Goal: Task Accomplishment & Management: Complete application form

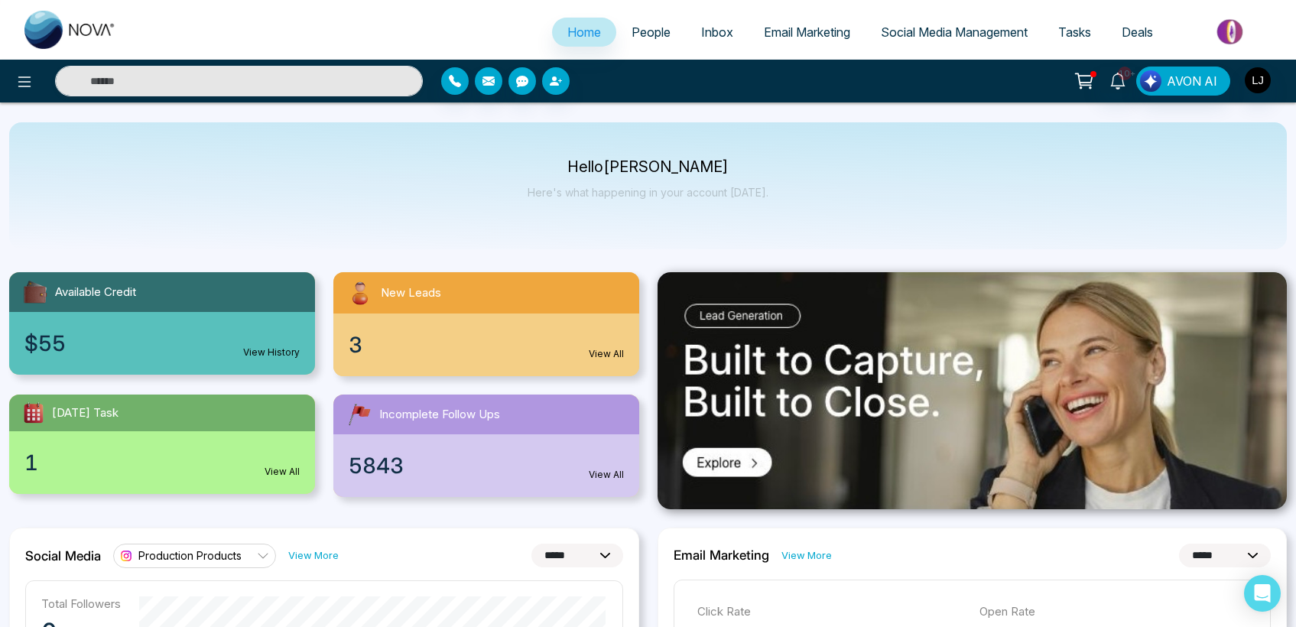
select select "*"
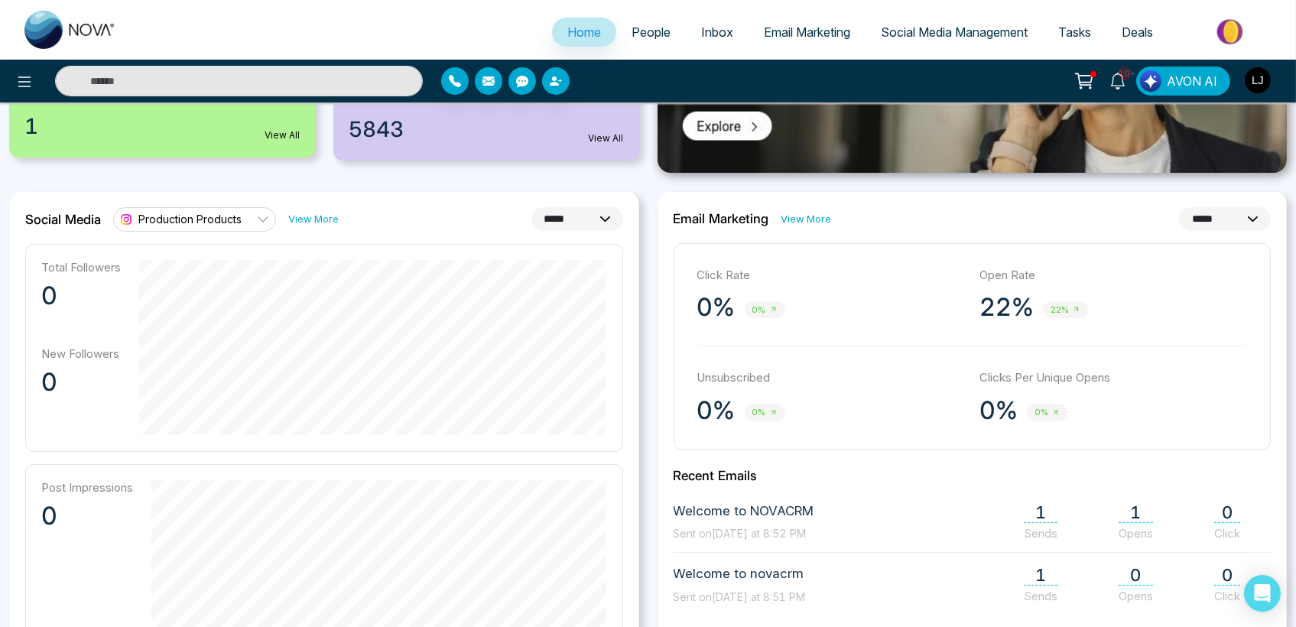
scroll to position [322, 0]
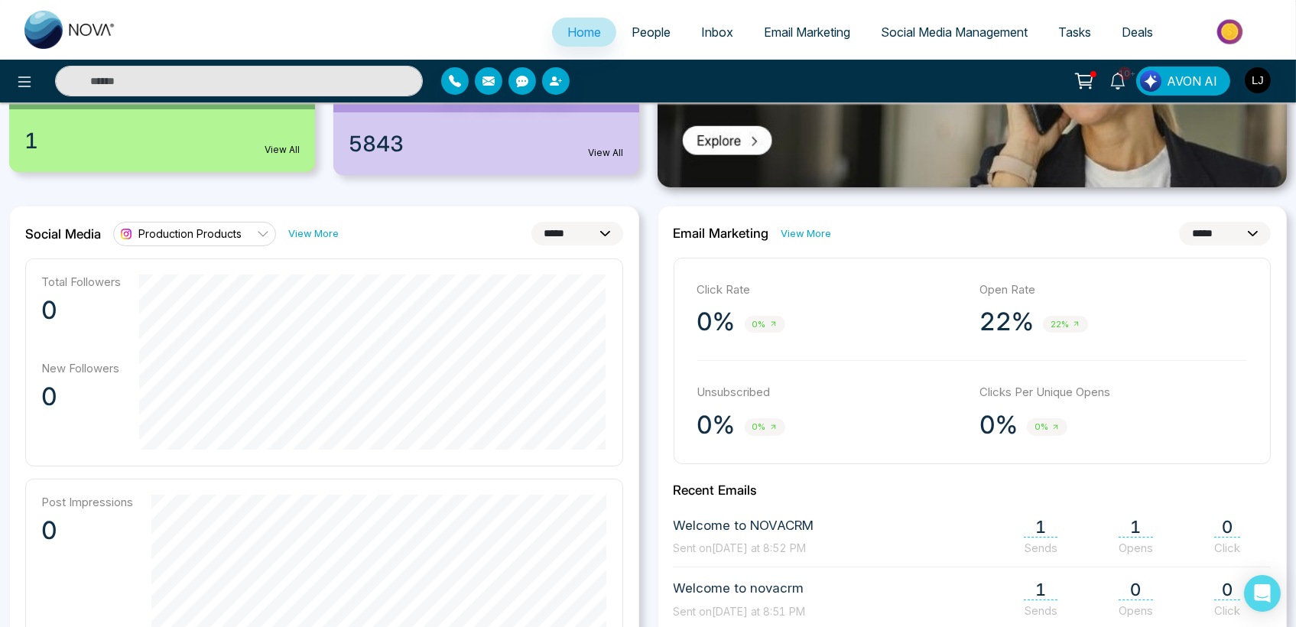
click at [243, 232] on link "Production Products" at bounding box center [194, 234] width 163 height 24
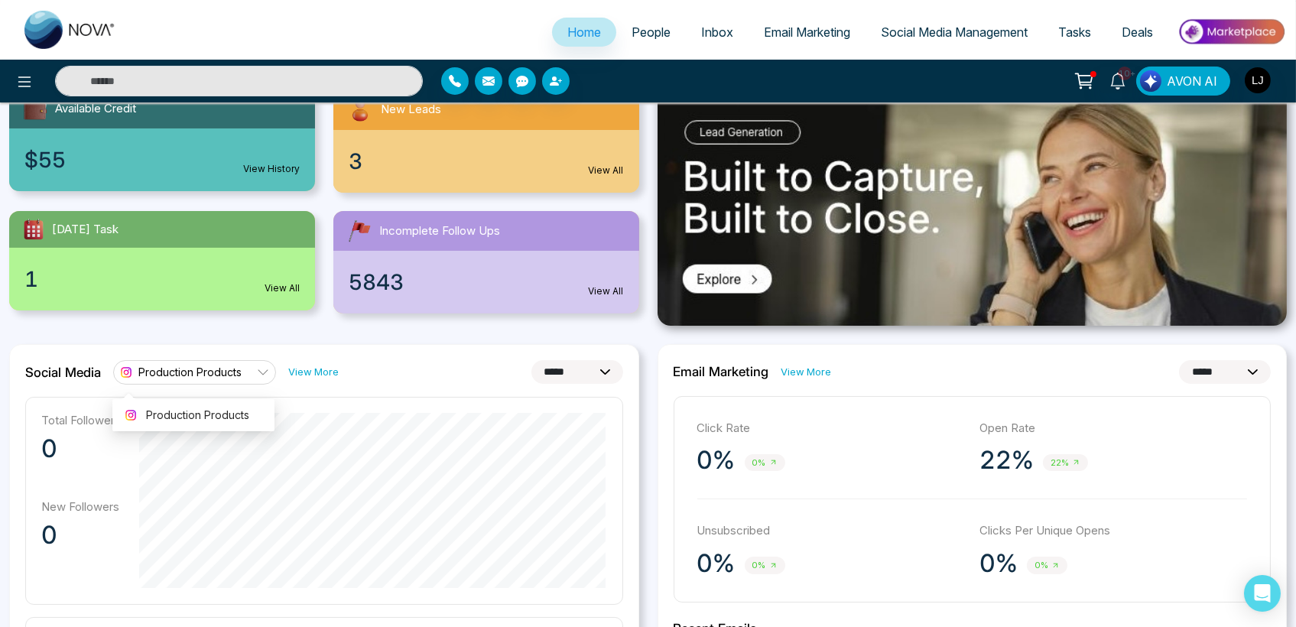
scroll to position [237, 0]
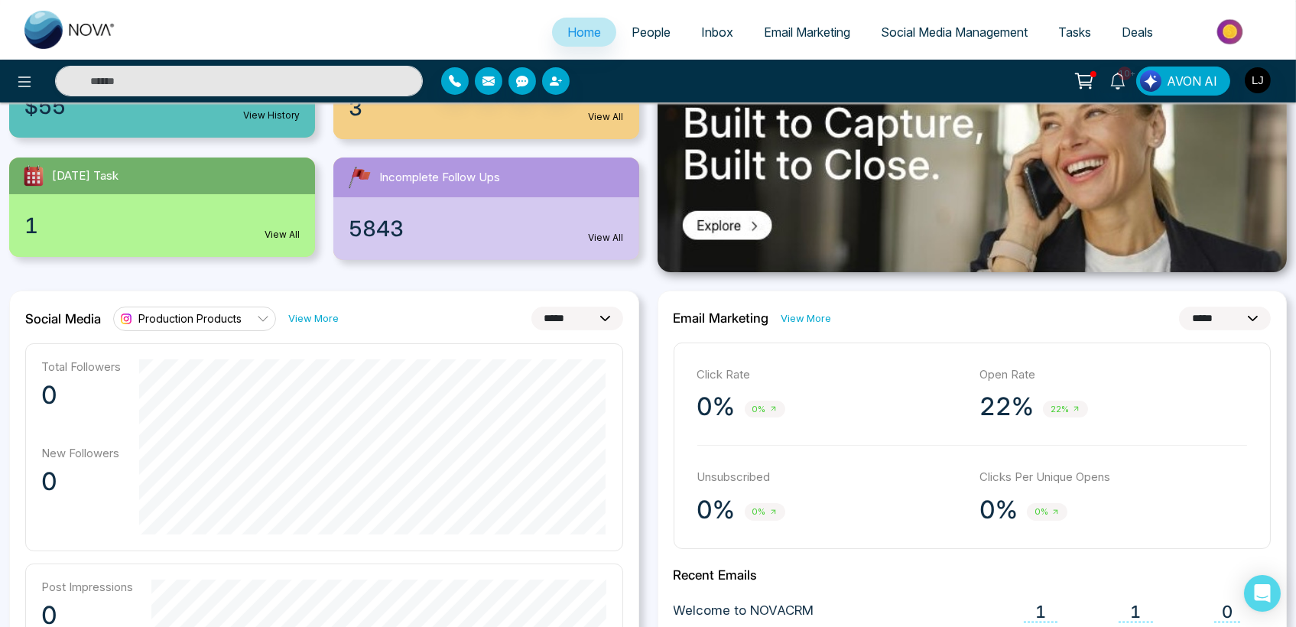
click at [231, 320] on span "Production Products" at bounding box center [189, 318] width 103 height 15
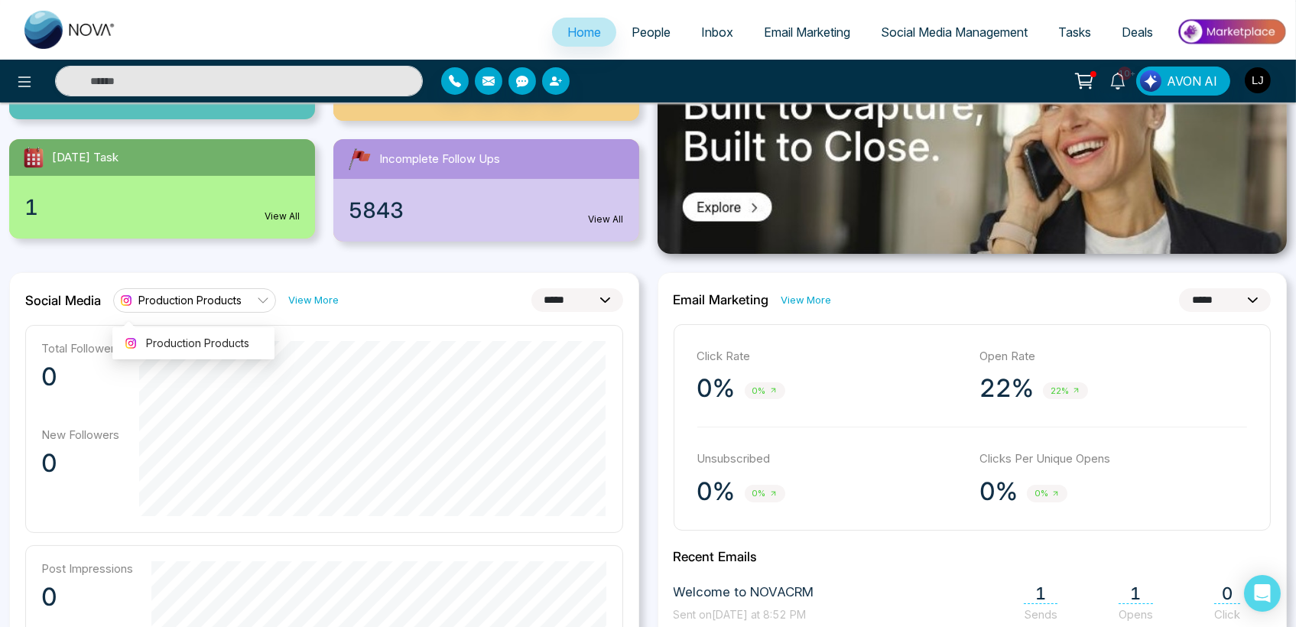
scroll to position [255, 0]
click at [644, 27] on span "People" at bounding box center [650, 31] width 39 height 15
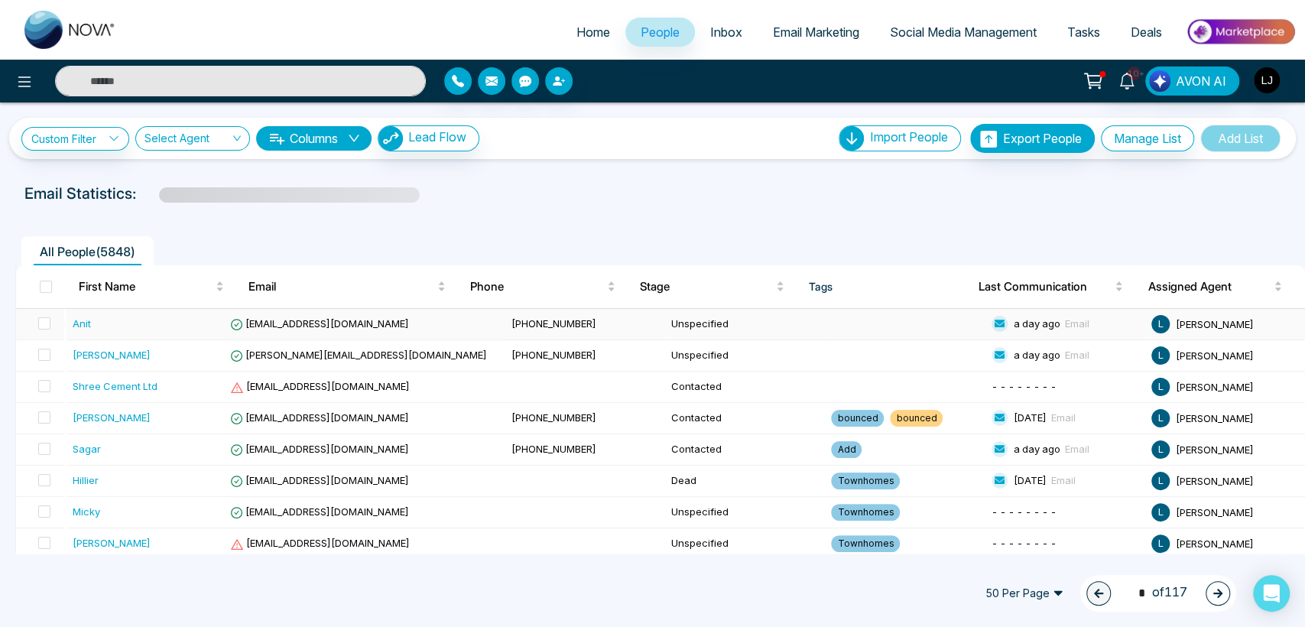
click at [505, 313] on td "[PHONE_NUMBER]" at bounding box center [585, 324] width 160 height 31
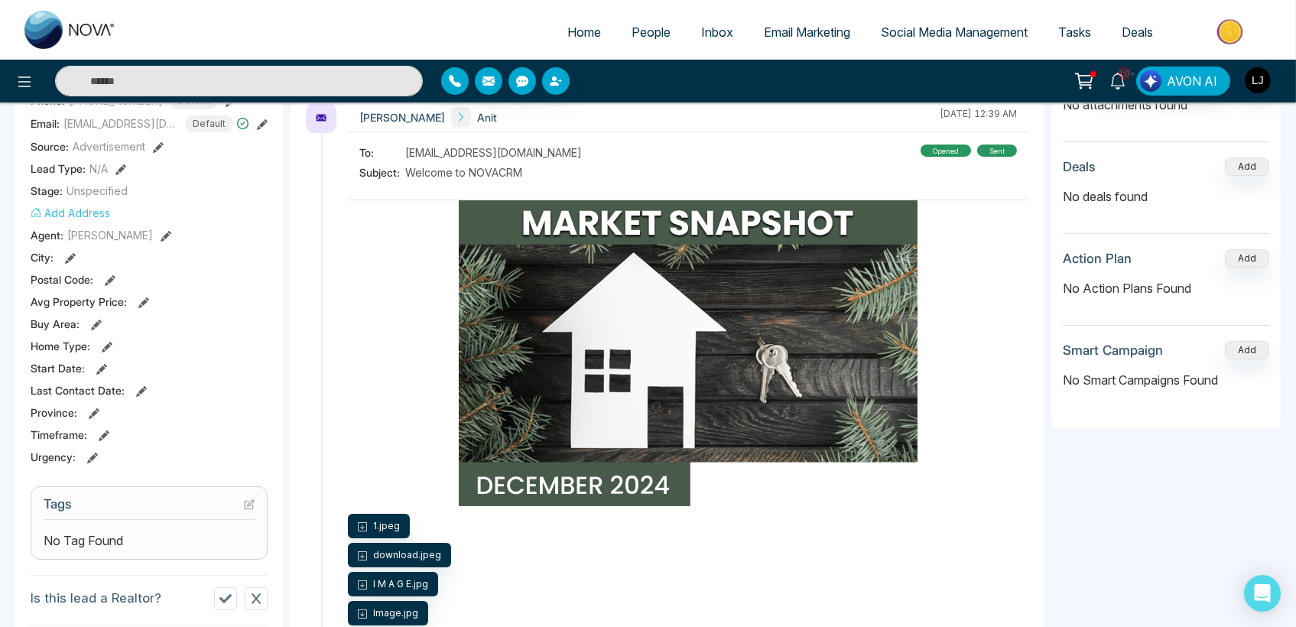
scroll to position [339, 0]
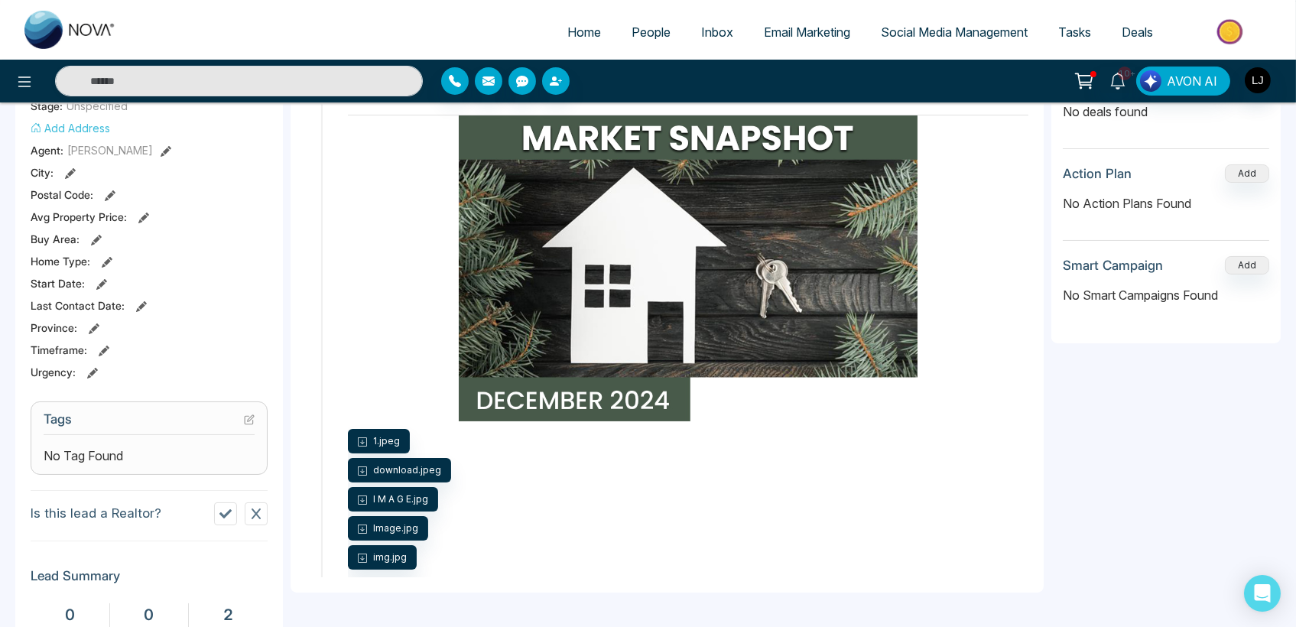
click at [252, 424] on icon at bounding box center [249, 420] width 8 height 8
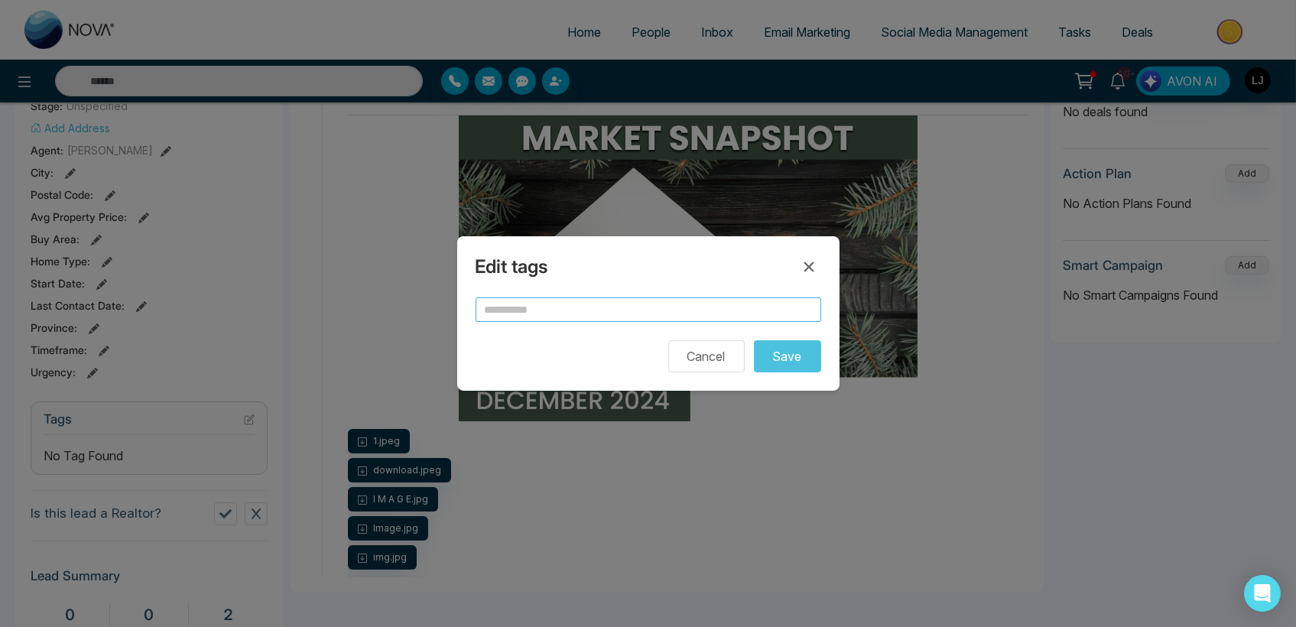
click at [537, 320] on input "text" at bounding box center [648, 309] width 346 height 24
type input "***"
click at [754, 340] on button "Save" at bounding box center [787, 356] width 67 height 32
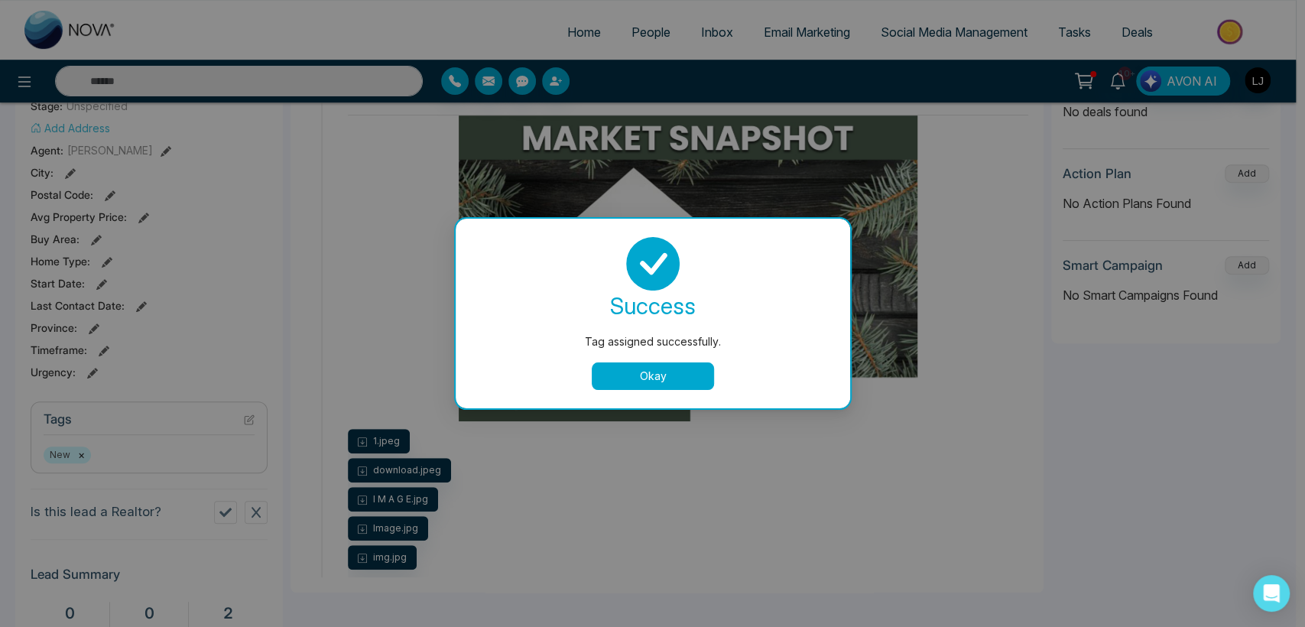
drag, startPoint x: 483, startPoint y: 290, endPoint x: 502, endPoint y: 292, distance: 19.2
click at [622, 378] on button "Okay" at bounding box center [653, 376] width 122 height 28
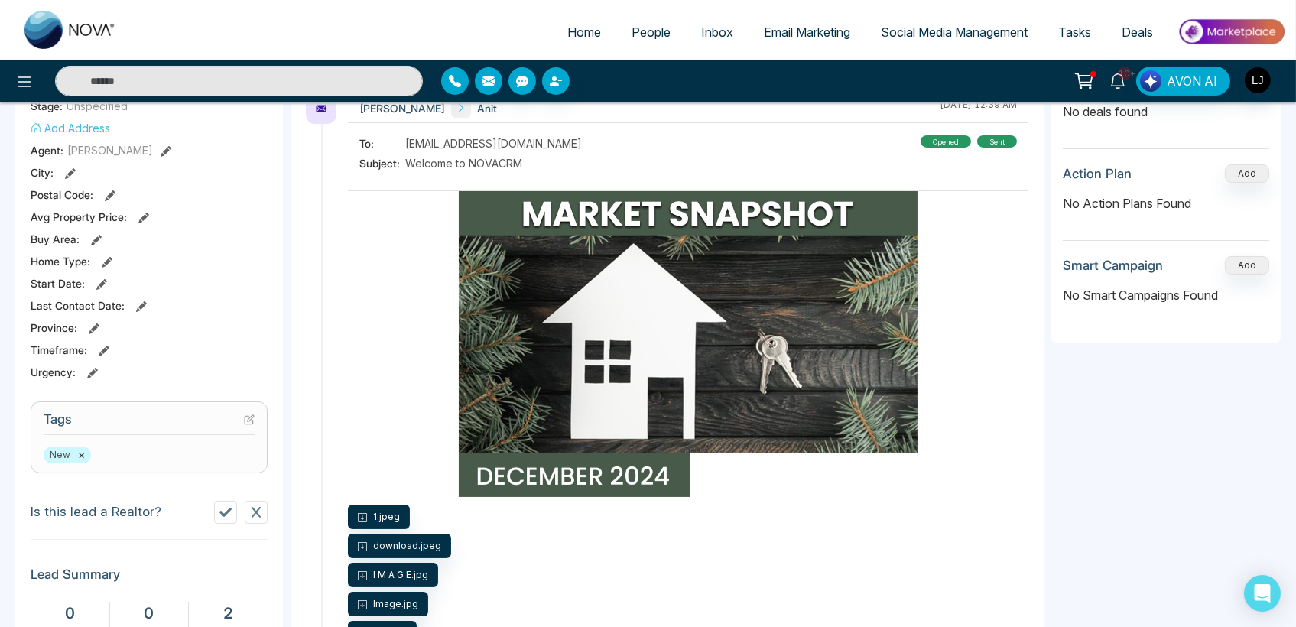
click at [250, 421] on icon at bounding box center [251, 418] width 6 height 6
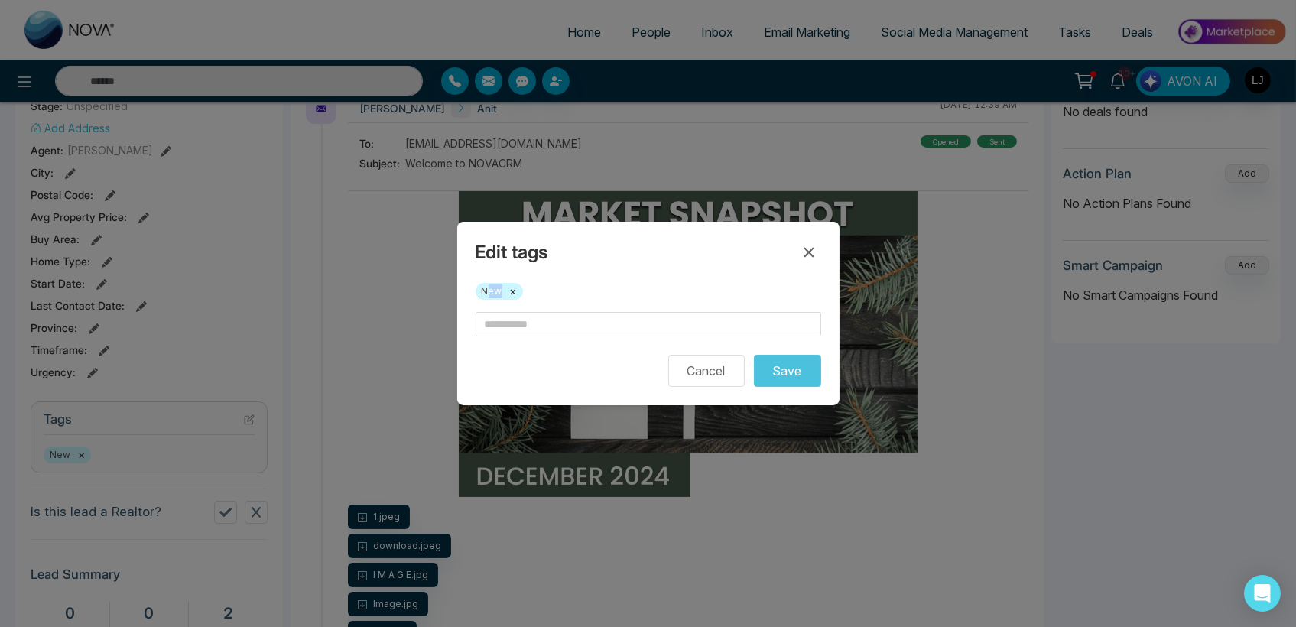
drag, startPoint x: 486, startPoint y: 291, endPoint x: 503, endPoint y: 295, distance: 17.2
click at [503, 295] on span "New ×" at bounding box center [498, 291] width 47 height 17
click at [494, 312] on input "text" at bounding box center [648, 324] width 346 height 24
type input "**********"
click at [807, 251] on icon at bounding box center [808, 253] width 10 height 10
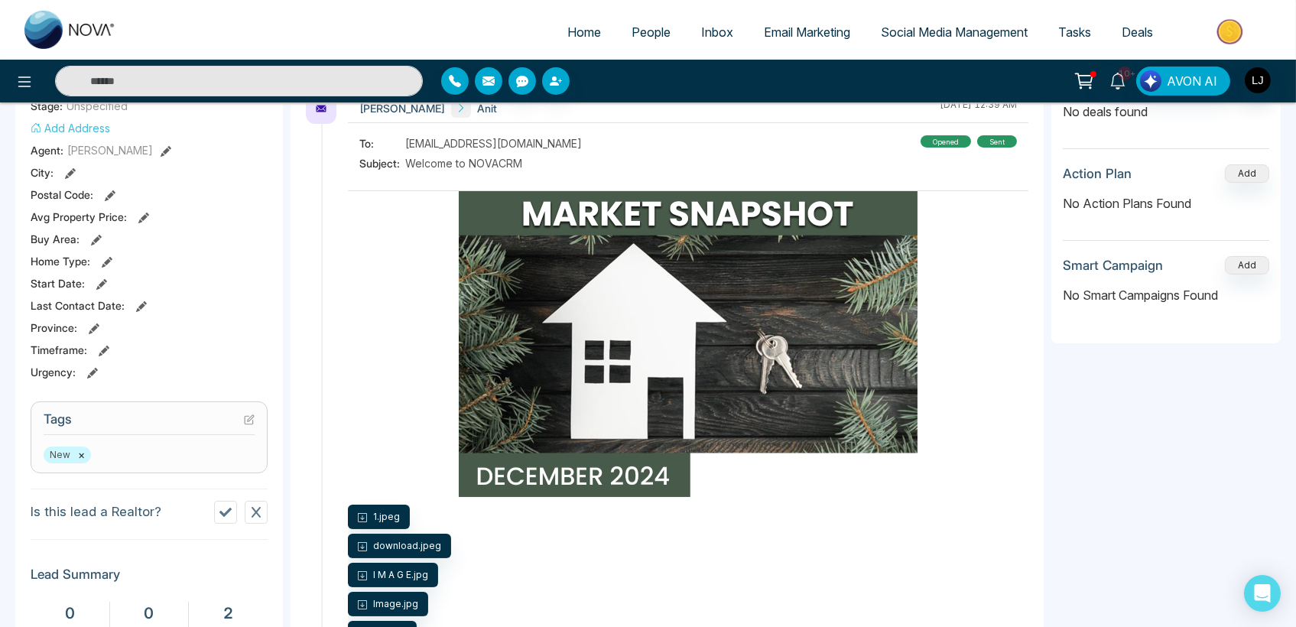
click at [251, 425] on icon at bounding box center [249, 419] width 11 height 11
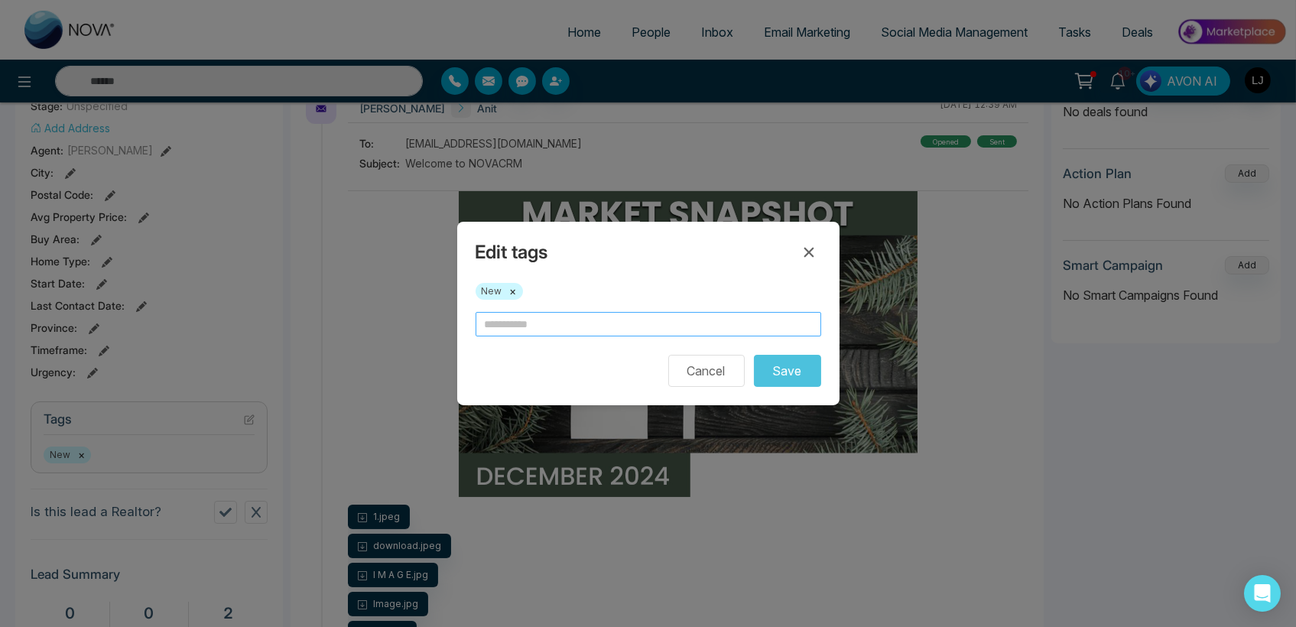
click at [566, 328] on input "text" at bounding box center [648, 324] width 346 height 24
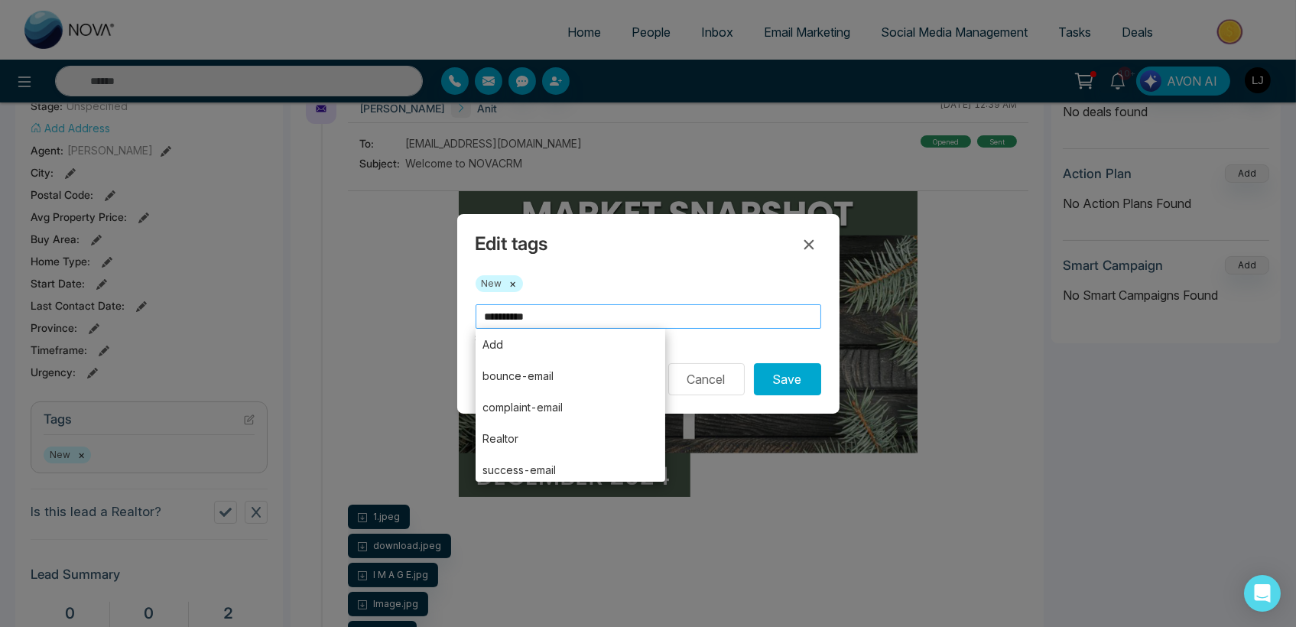
type input "**********"
click at [754, 363] on button "Save" at bounding box center [787, 379] width 67 height 32
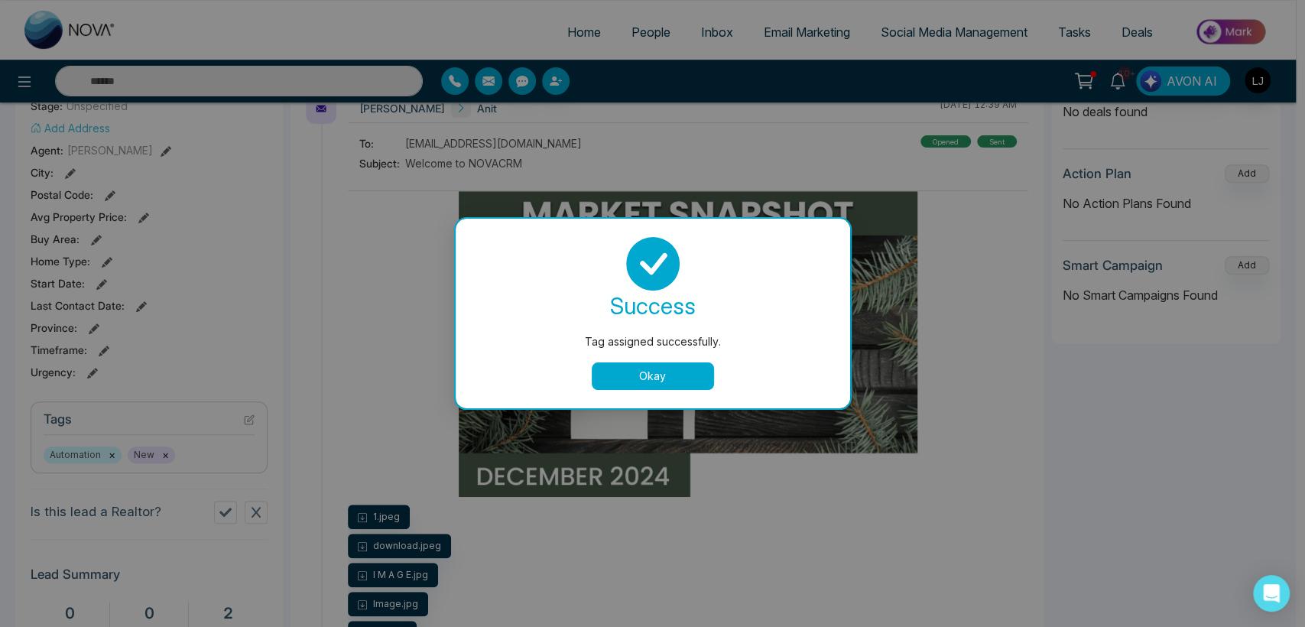
click at [625, 387] on button "Okay" at bounding box center [653, 376] width 122 height 28
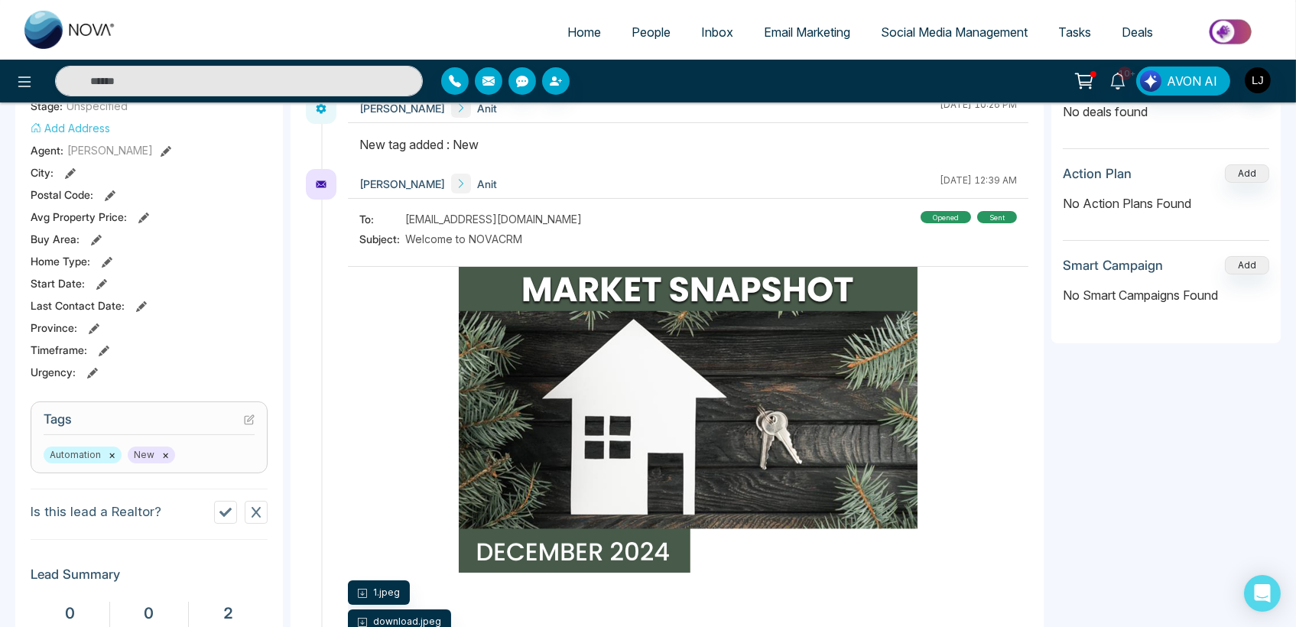
click at [244, 423] on icon at bounding box center [249, 419] width 11 height 11
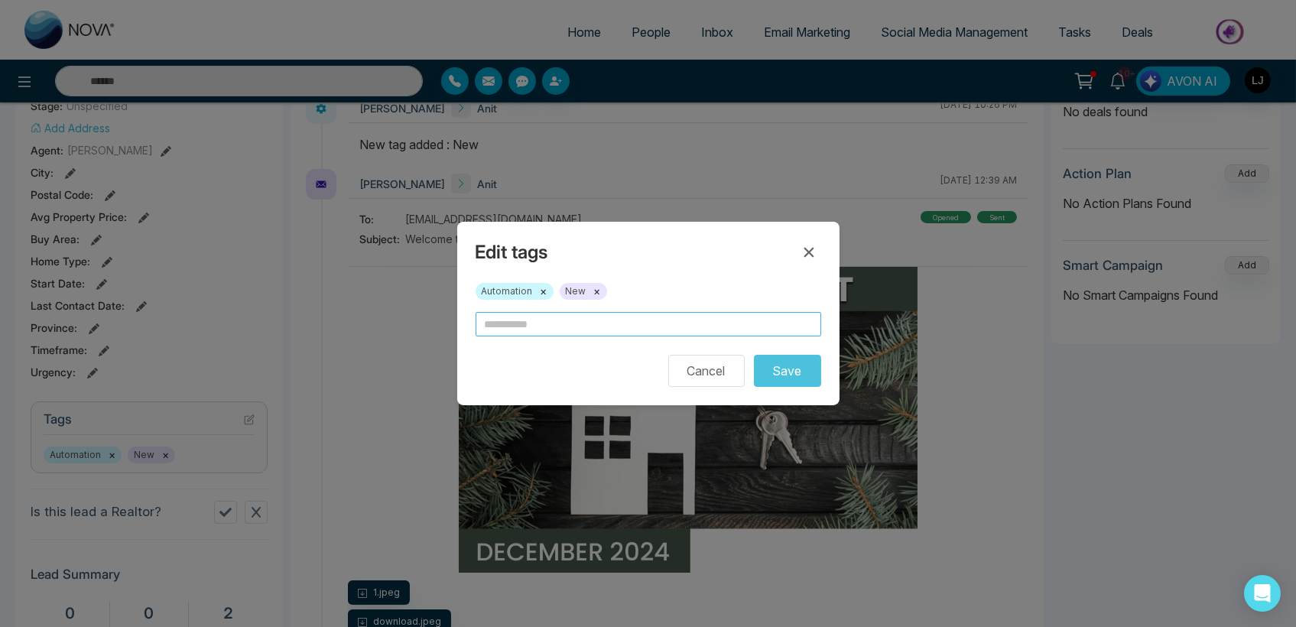
click at [546, 321] on input "text" at bounding box center [648, 324] width 346 height 24
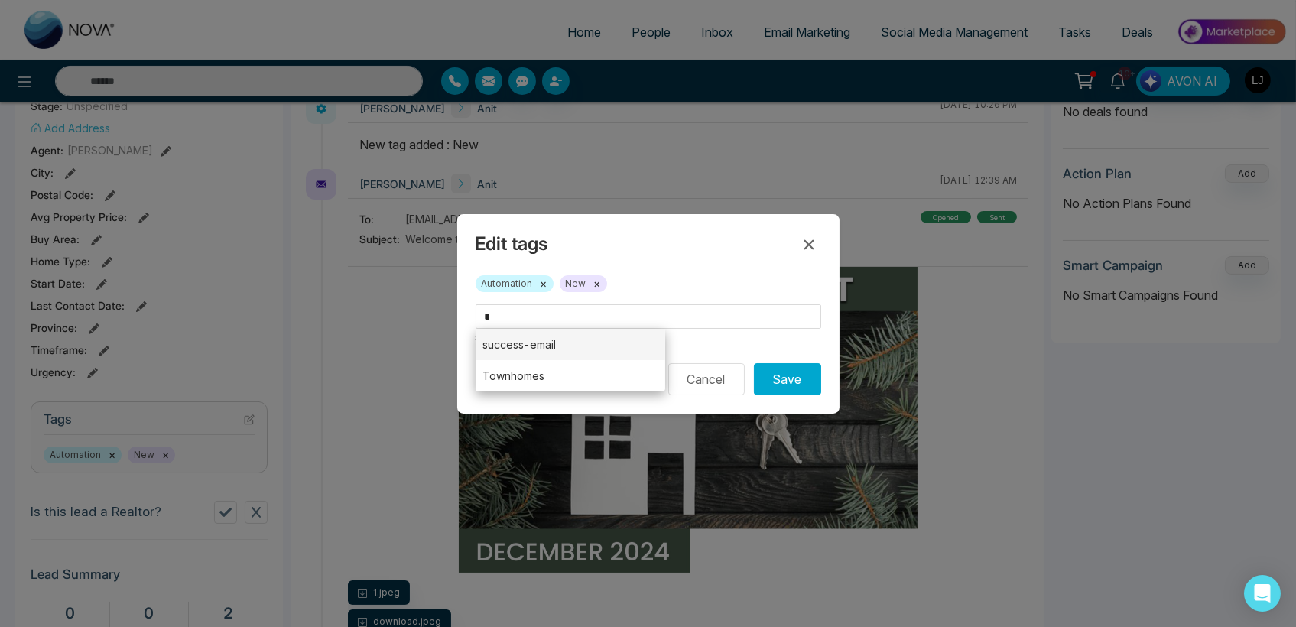
click at [528, 344] on li "success-email" at bounding box center [570, 344] width 190 height 31
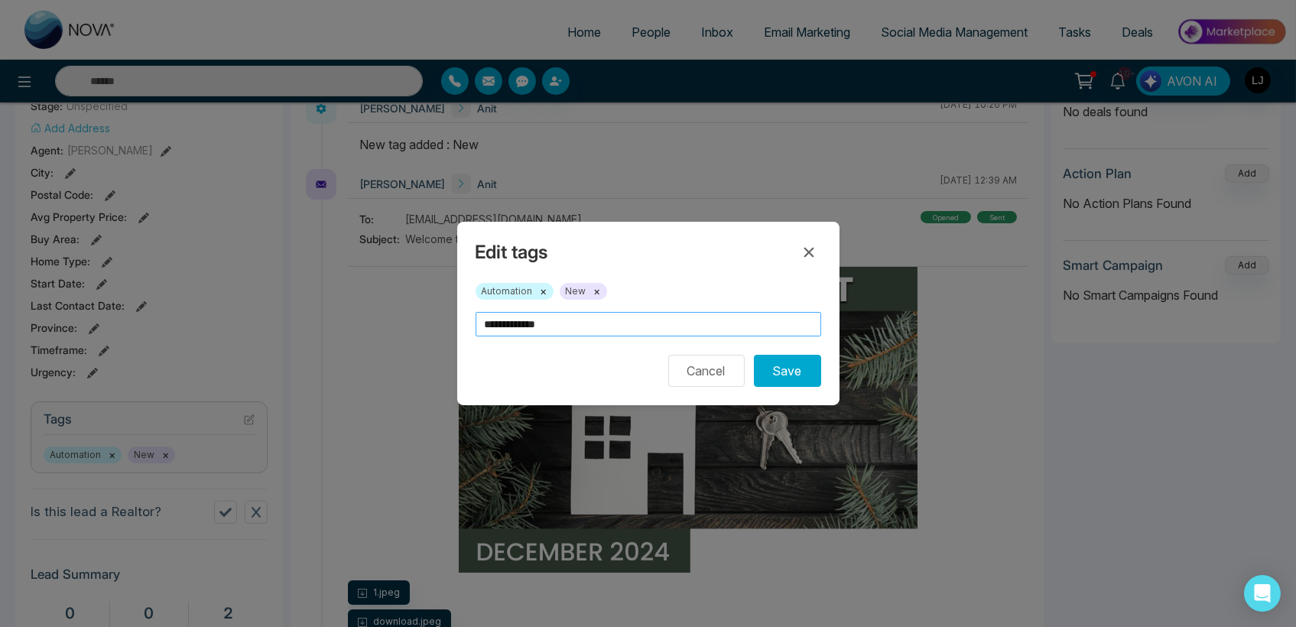
click at [573, 329] on input "**********" at bounding box center [648, 324] width 346 height 24
drag, startPoint x: 570, startPoint y: 321, endPoint x: 464, endPoint y: 316, distance: 105.6
click at [464, 316] on div "**********" at bounding box center [648, 313] width 382 height 183
drag, startPoint x: 483, startPoint y: 290, endPoint x: 536, endPoint y: 299, distance: 53.4
click at [536, 299] on span "Automation ×" at bounding box center [514, 291] width 78 height 17
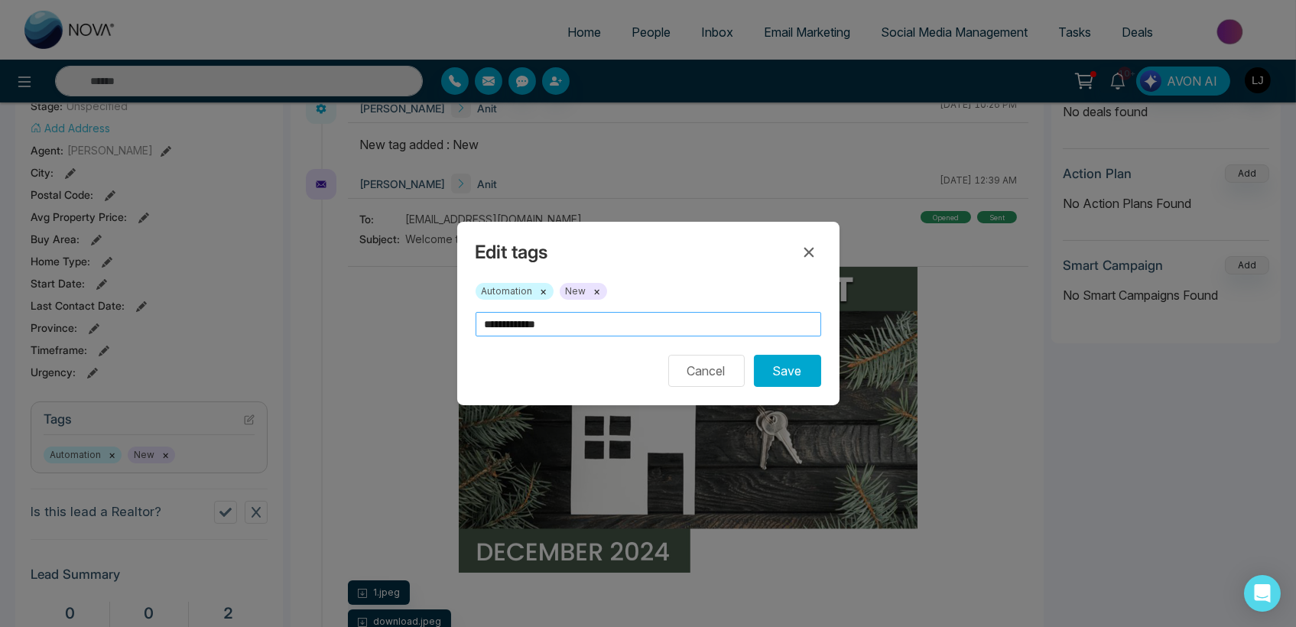
click at [567, 323] on input "**********" at bounding box center [648, 324] width 346 height 24
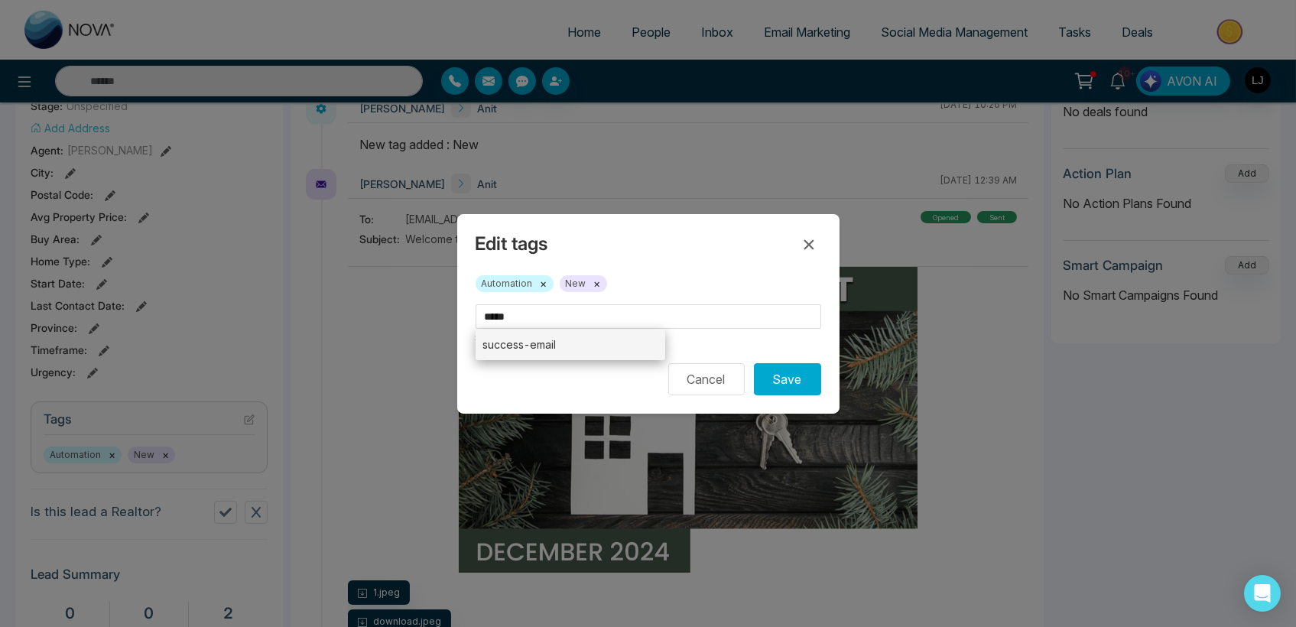
click at [549, 335] on li "success-email" at bounding box center [570, 344] width 190 height 31
type input "**********"
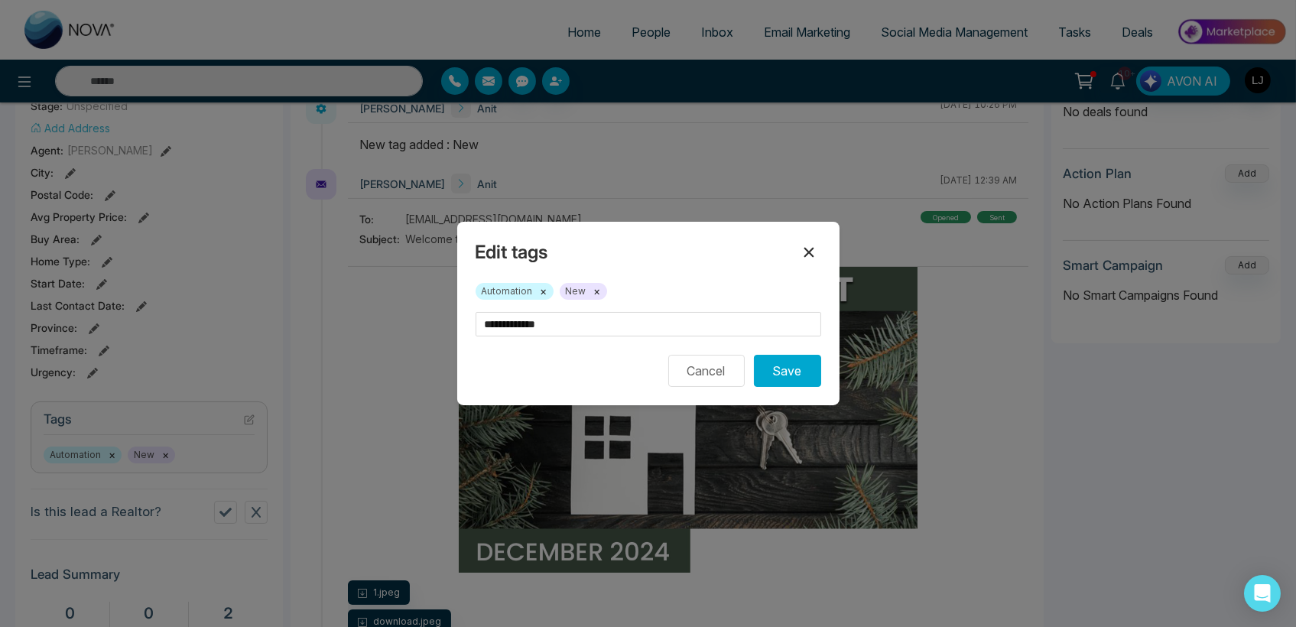
click at [801, 242] on button at bounding box center [809, 252] width 24 height 24
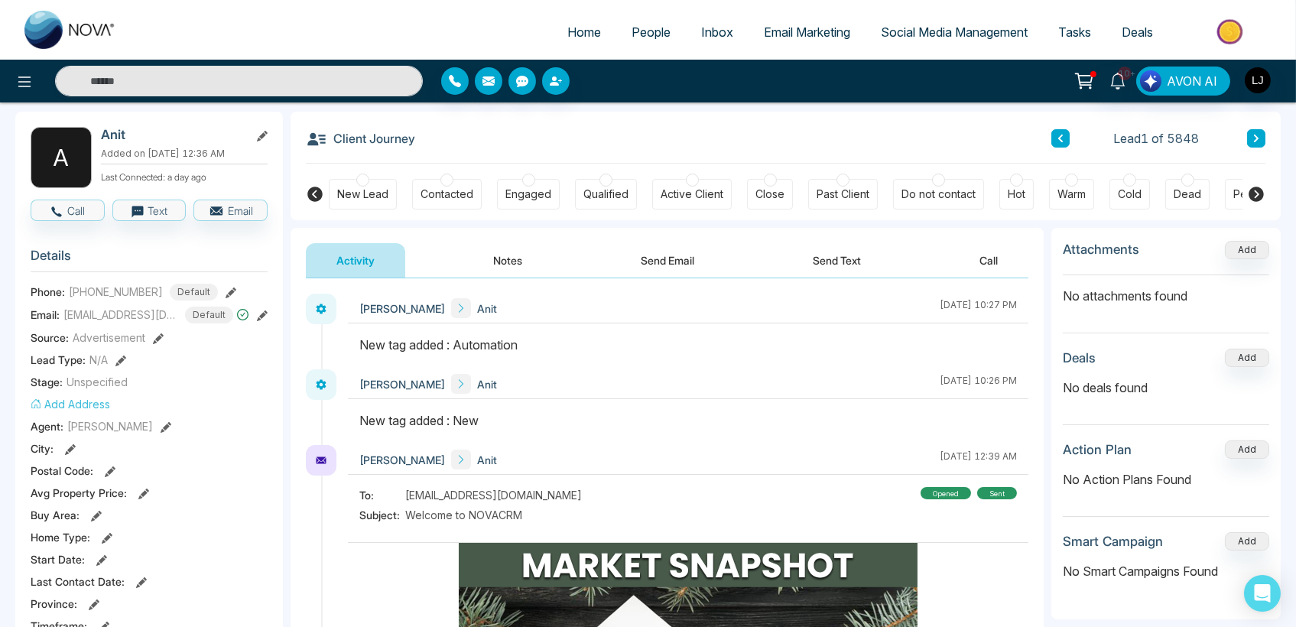
scroll to position [0, 0]
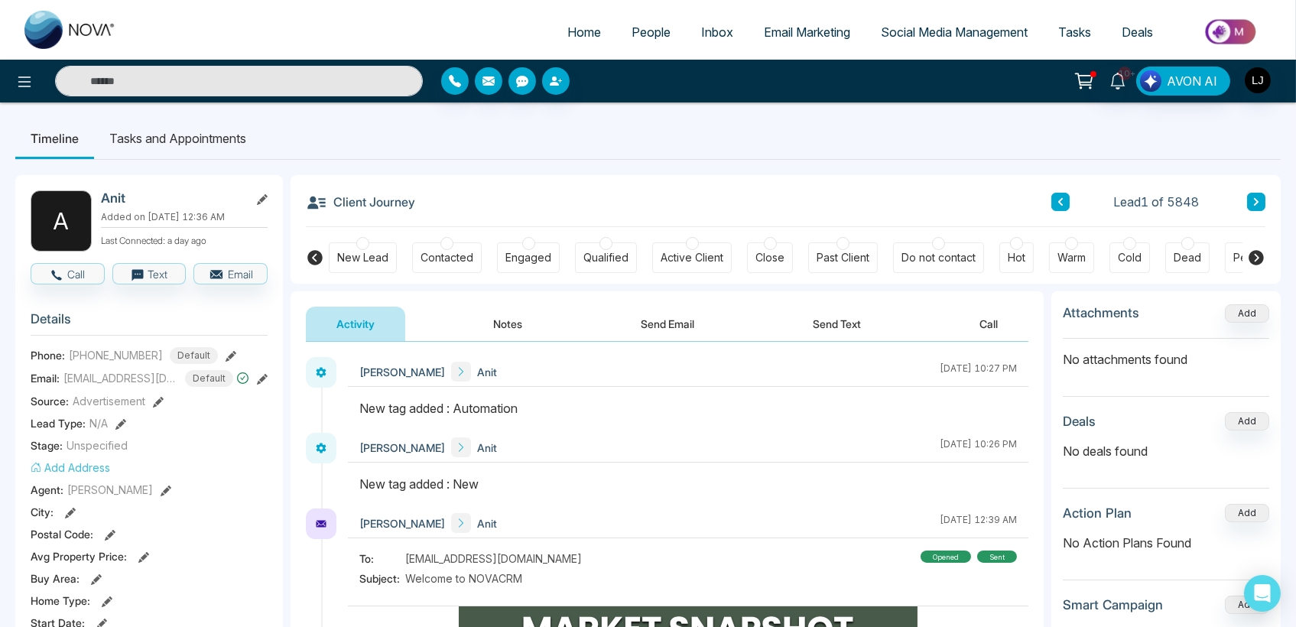
click at [646, 31] on span "People" at bounding box center [650, 31] width 39 height 15
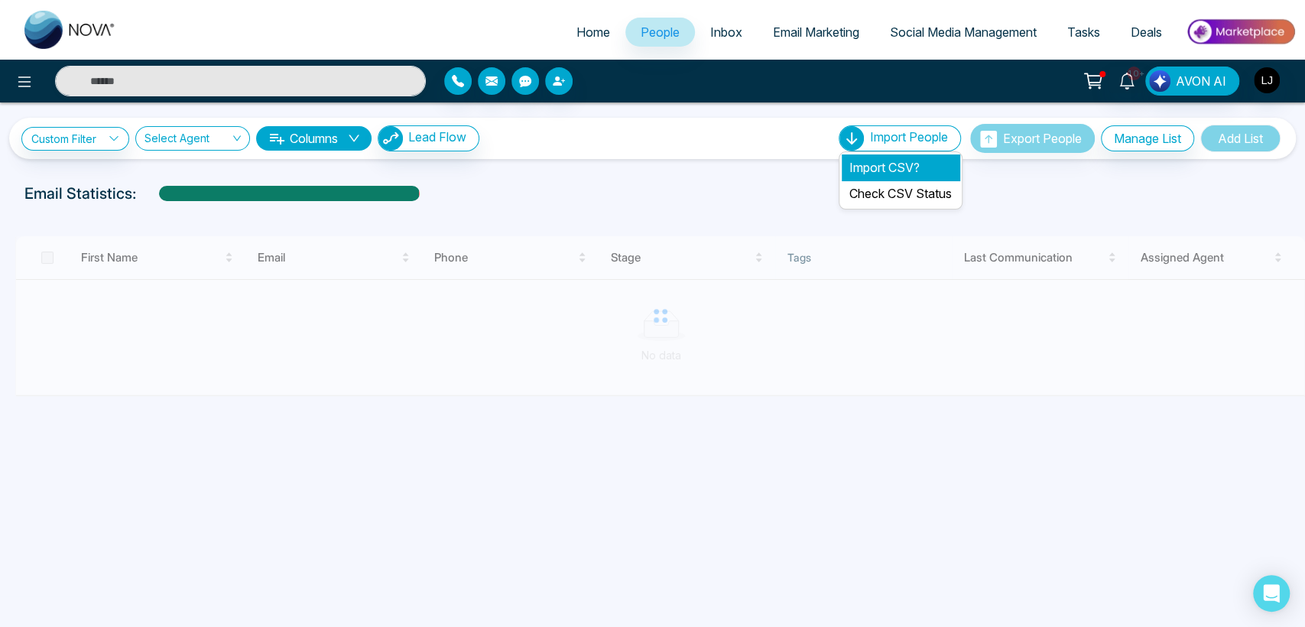
click at [871, 167] on li "Import CSV?" at bounding box center [901, 167] width 118 height 26
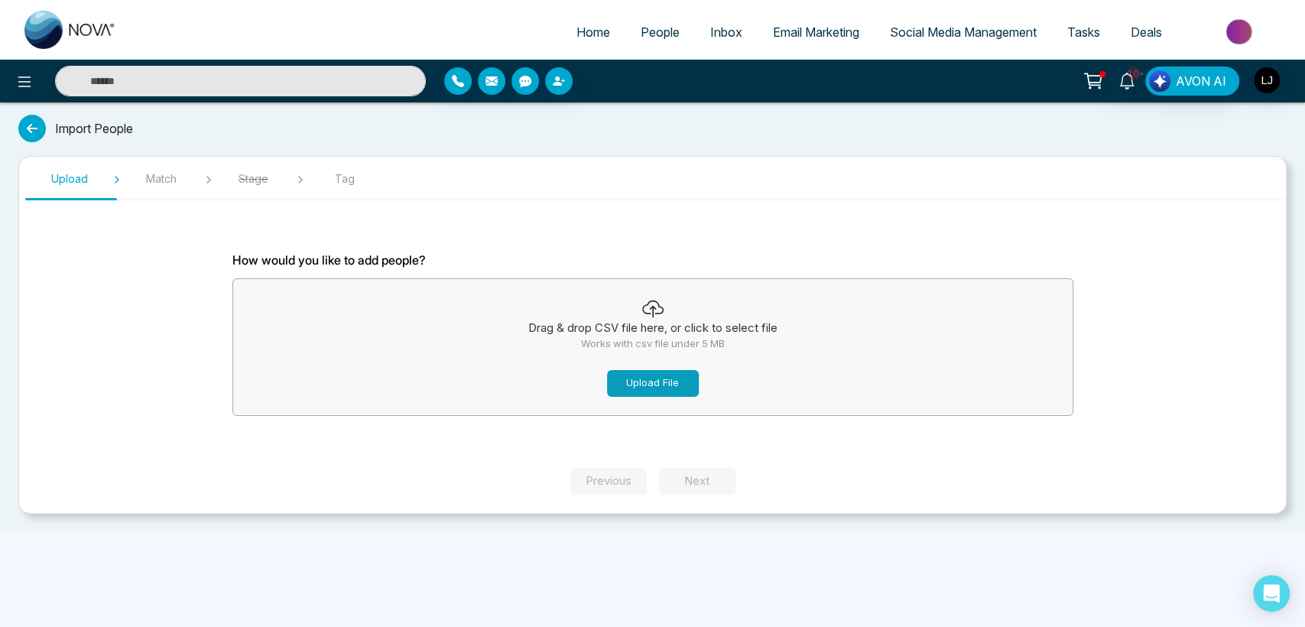
click at [649, 388] on button "Upload File" at bounding box center [653, 383] width 92 height 27
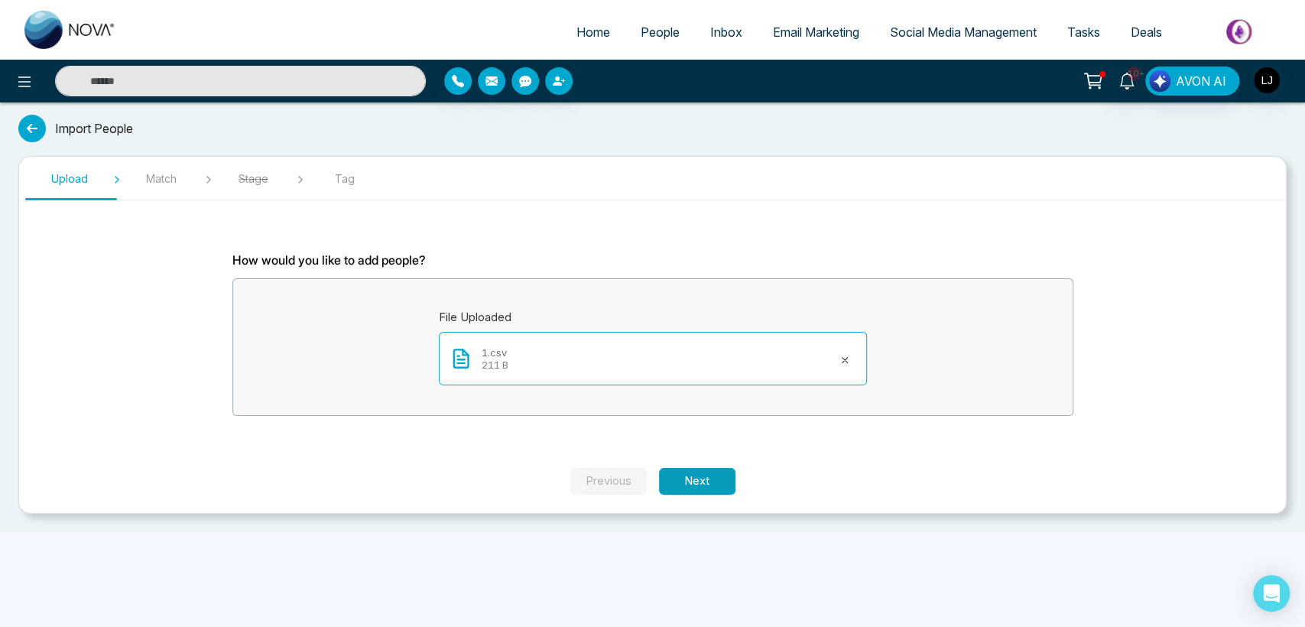
click at [719, 480] on button "Next" at bounding box center [697, 481] width 76 height 27
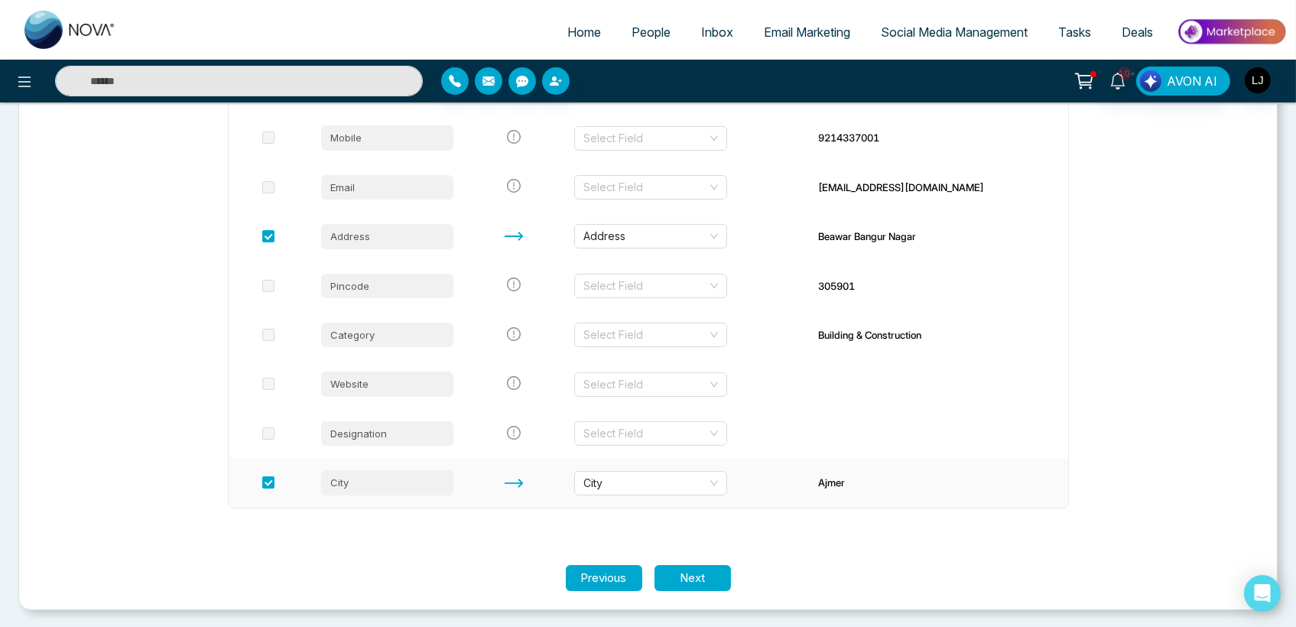
scroll to position [355, 0]
click at [701, 569] on button "Next" at bounding box center [692, 577] width 76 height 27
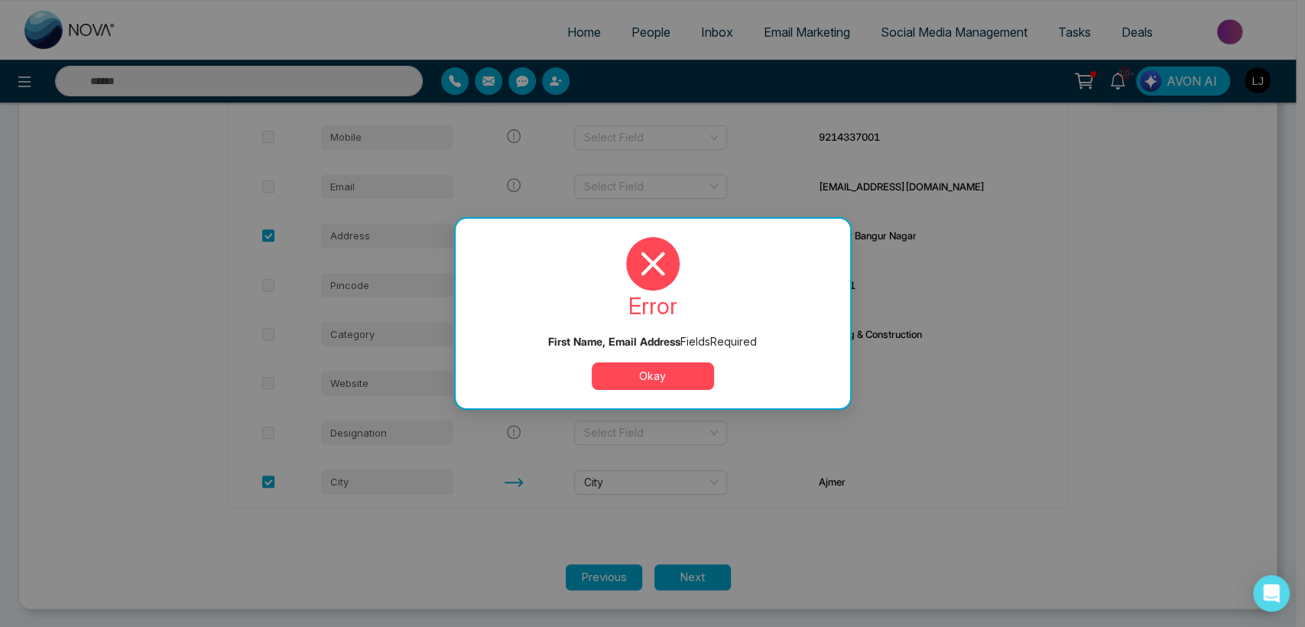
click at [654, 387] on button "Okay" at bounding box center [653, 376] width 122 height 28
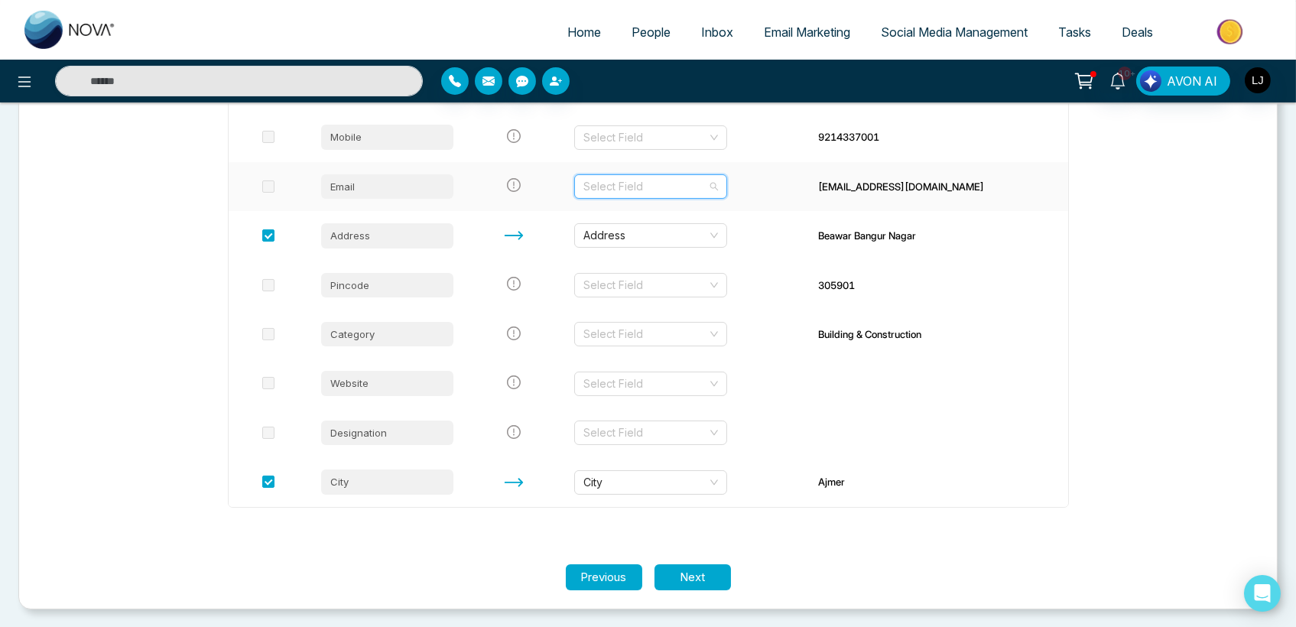
click at [667, 185] on input "search" at bounding box center [645, 186] width 124 height 23
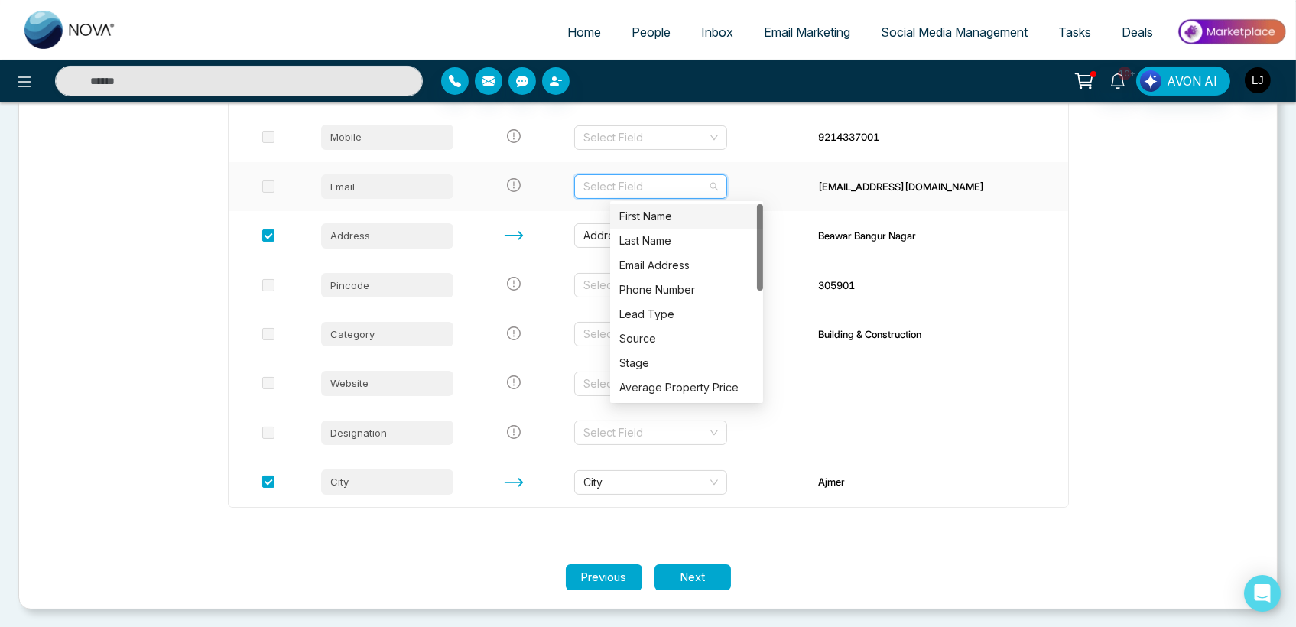
click at [646, 213] on div "First Name" at bounding box center [686, 216] width 135 height 17
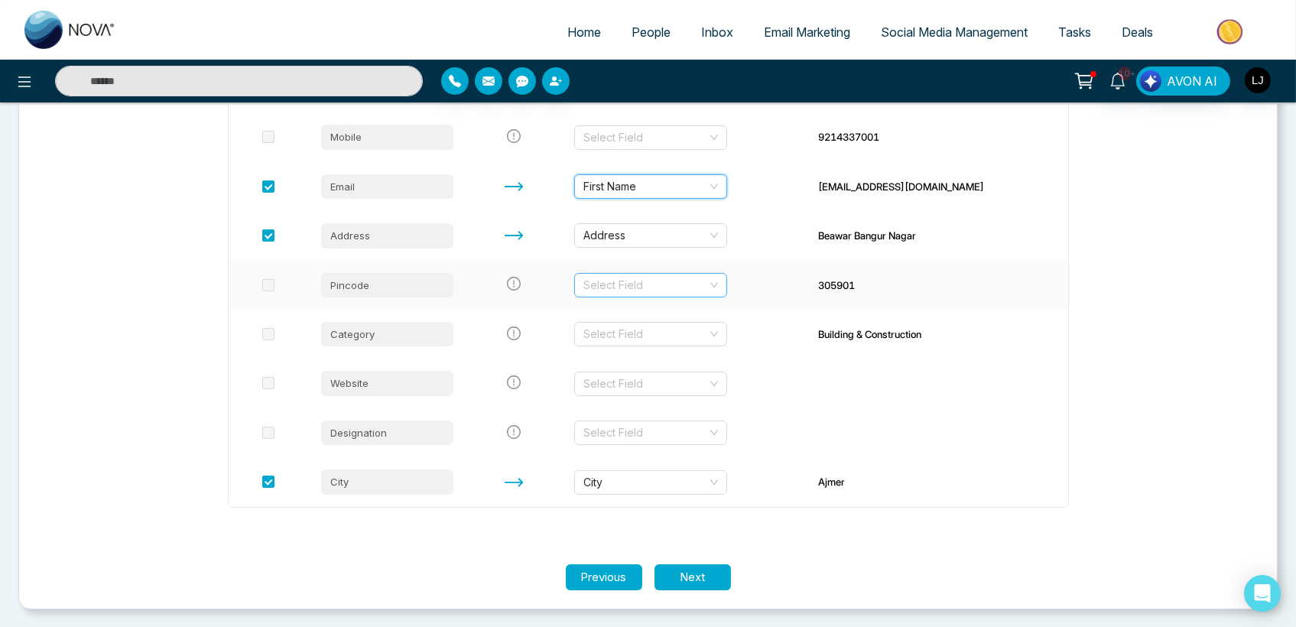
scroll to position [271, 0]
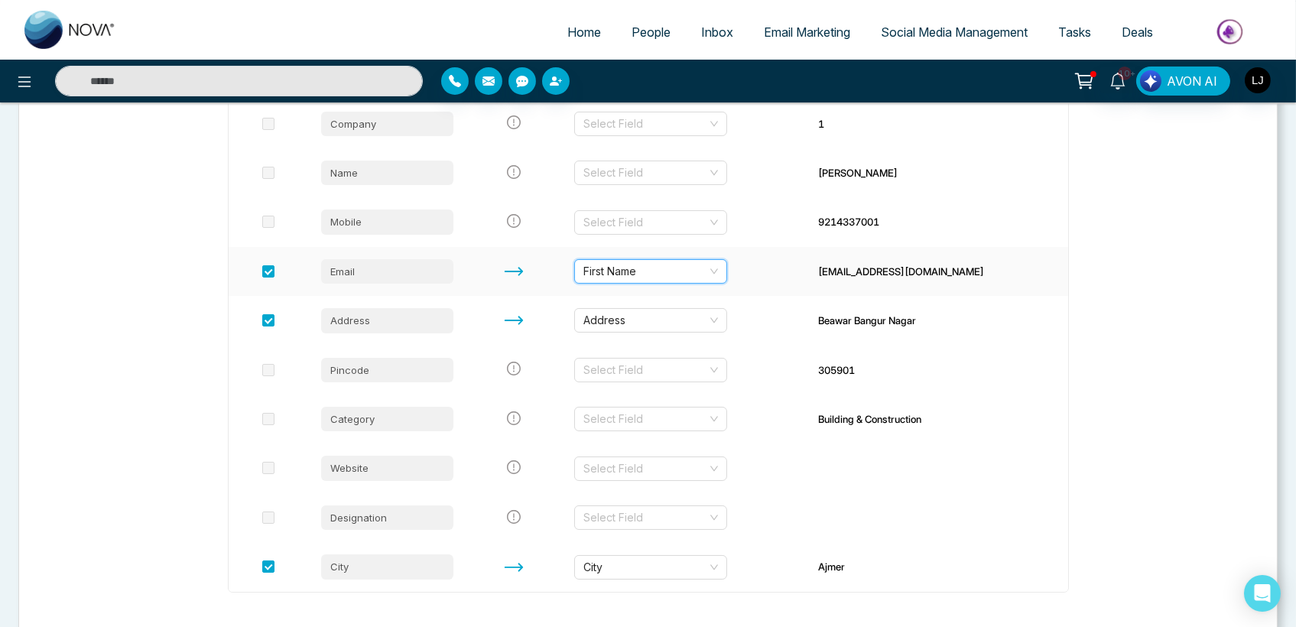
click at [663, 268] on span "First Name" at bounding box center [650, 271] width 135 height 23
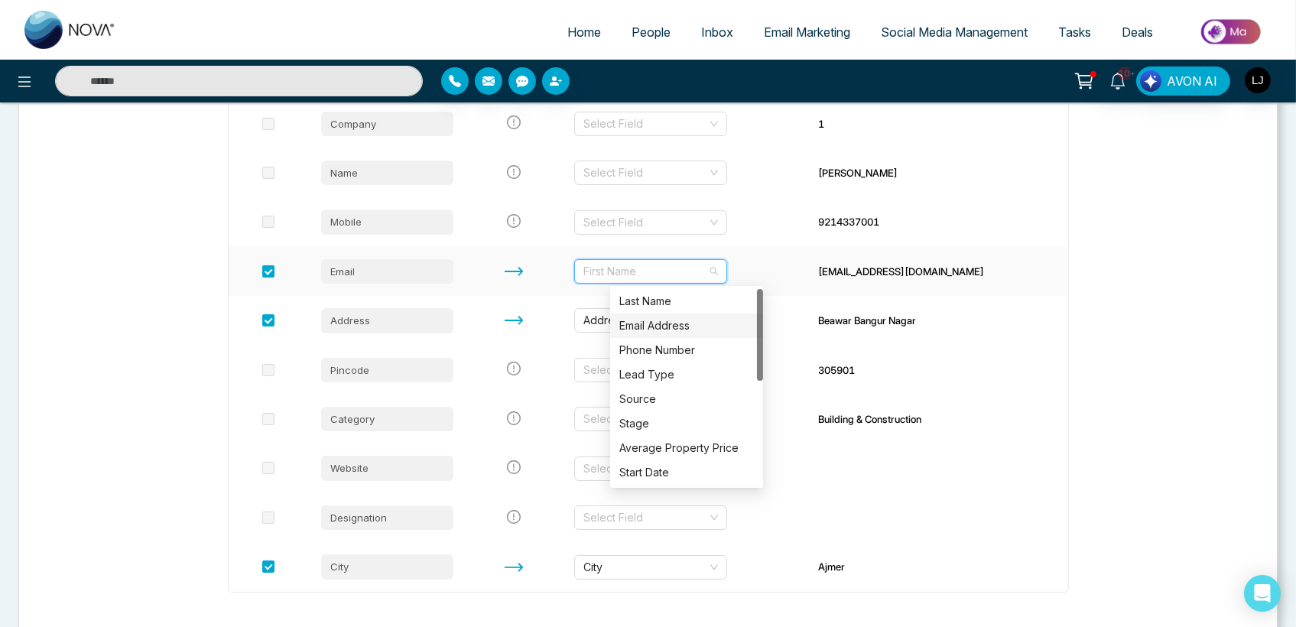
click at [654, 318] on div "Email Address" at bounding box center [686, 325] width 135 height 17
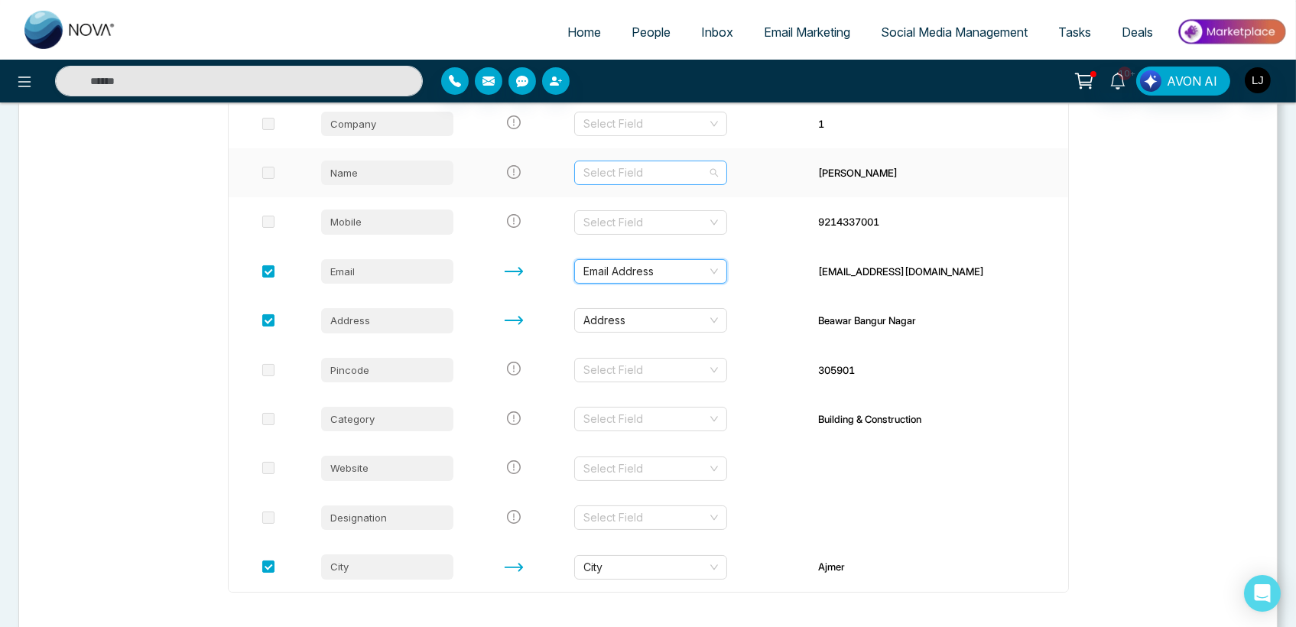
drag, startPoint x: 678, startPoint y: 169, endPoint x: 647, endPoint y: 183, distance: 33.5
click at [677, 168] on input "search" at bounding box center [645, 172] width 124 height 23
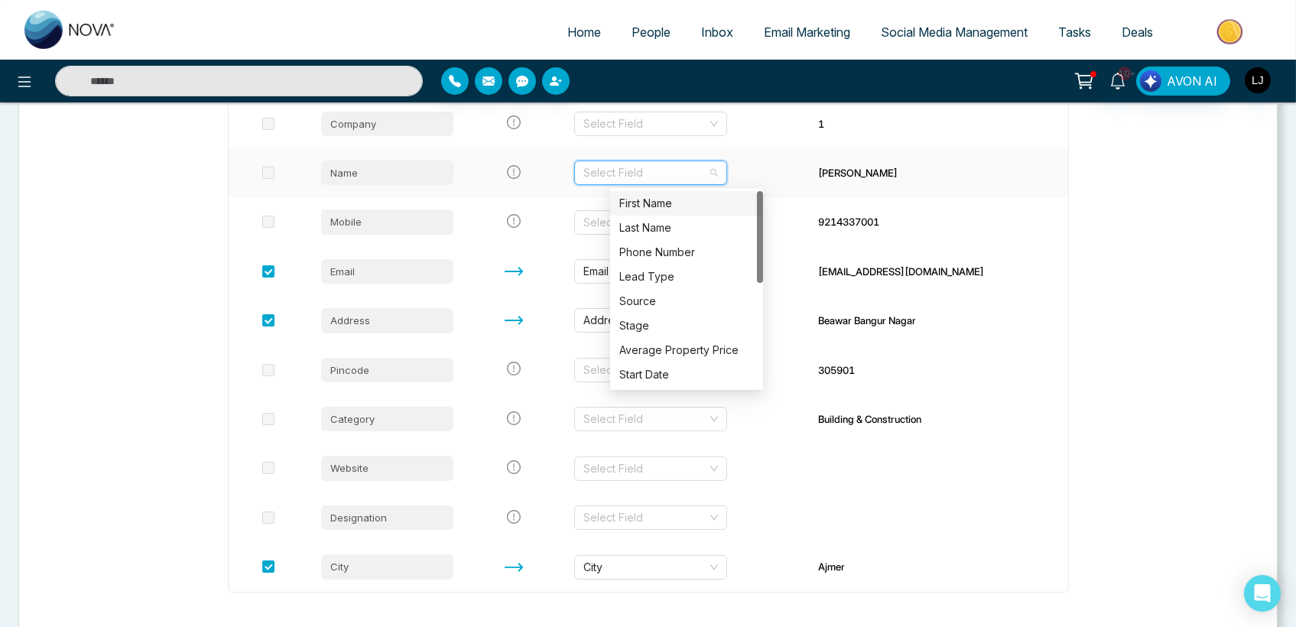
click at [644, 202] on div "First Name" at bounding box center [686, 203] width 135 height 17
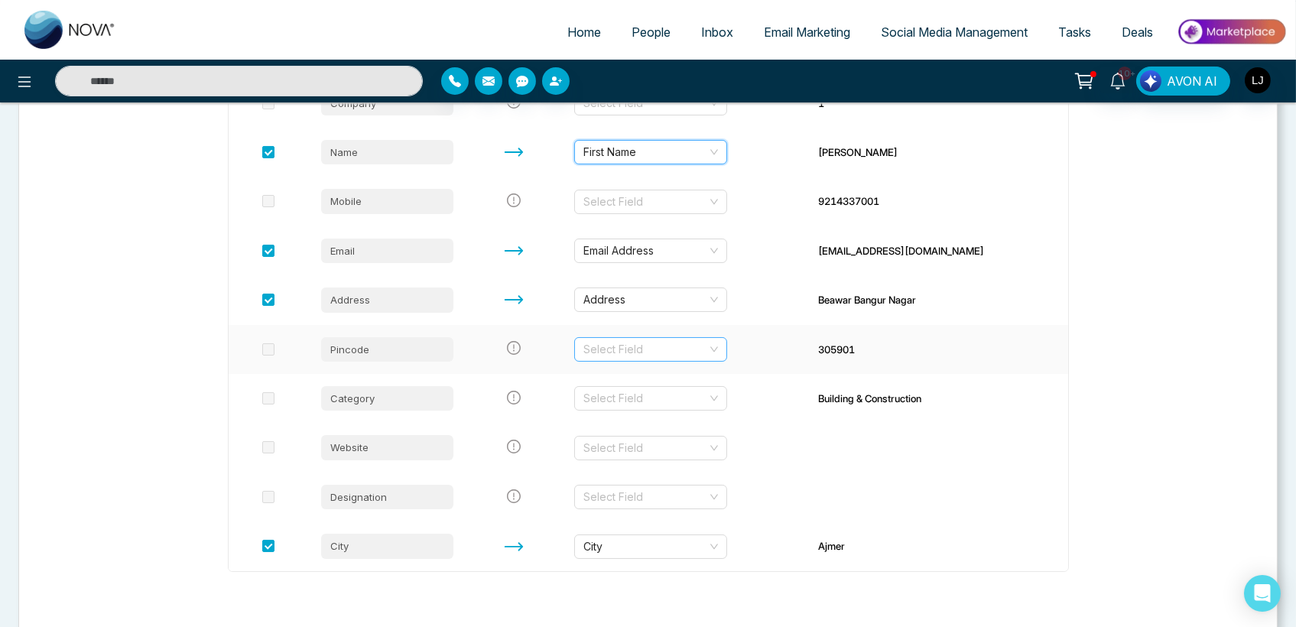
scroll to position [355, 0]
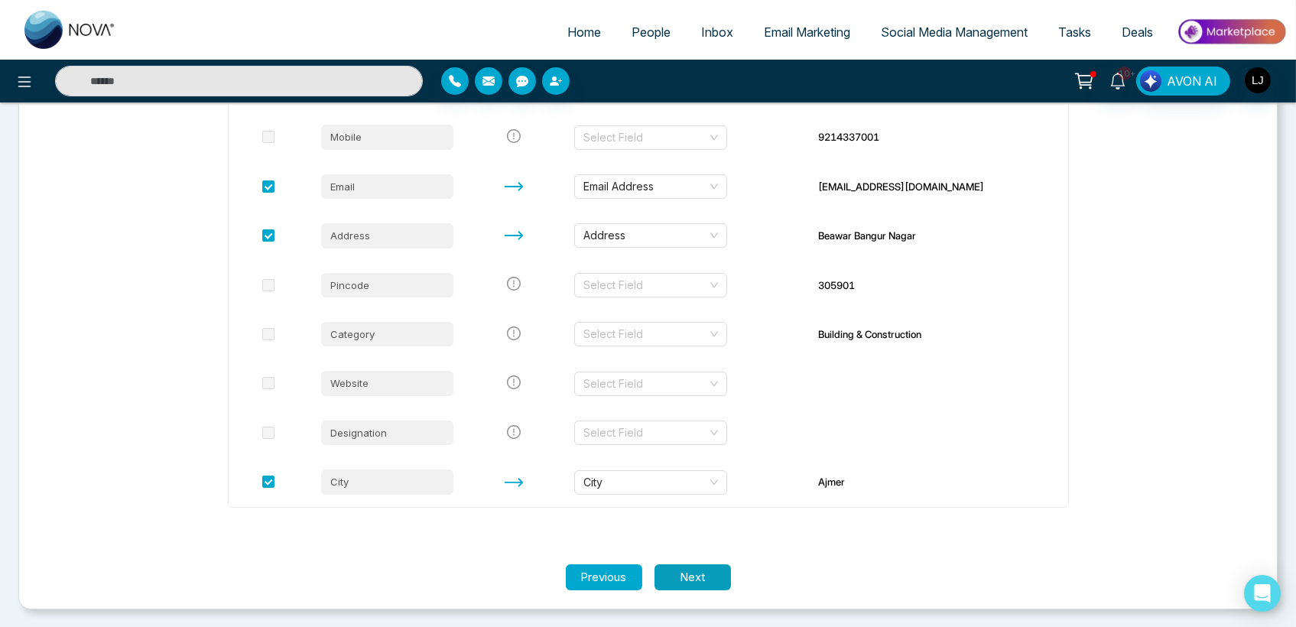
click at [686, 573] on button "Next" at bounding box center [692, 577] width 76 height 27
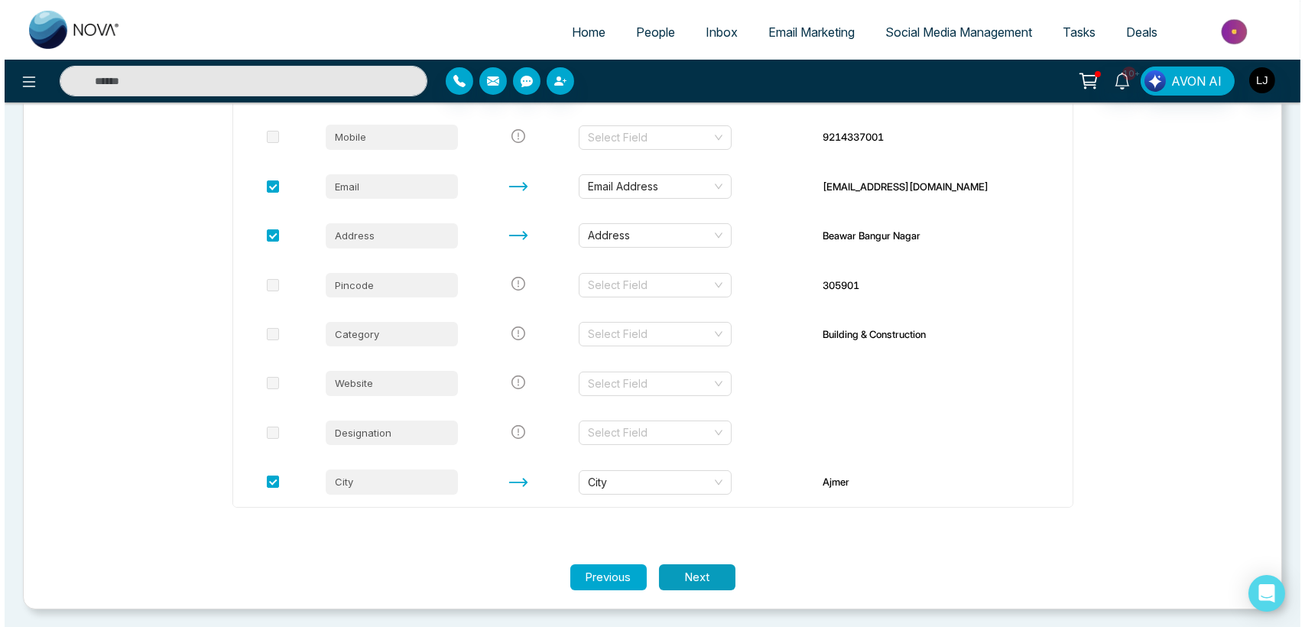
scroll to position [0, 0]
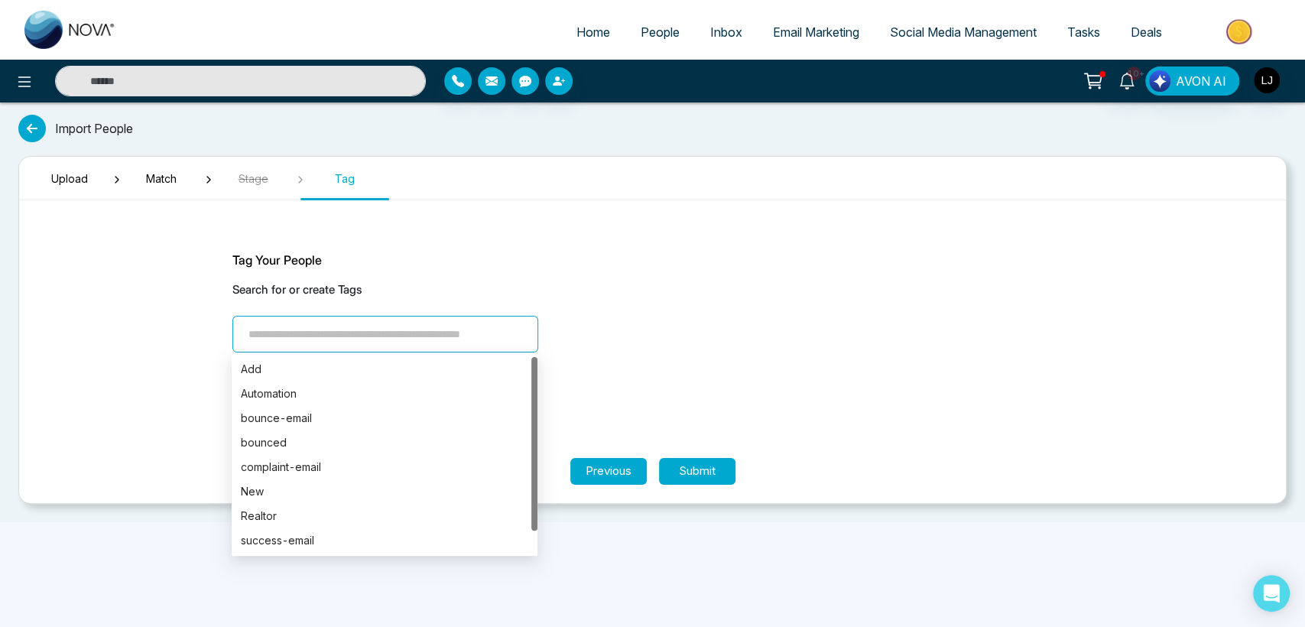
drag, startPoint x: 248, startPoint y: 334, endPoint x: 307, endPoint y: 336, distance: 59.6
click at [307, 336] on input "search" at bounding box center [385, 334] width 306 height 37
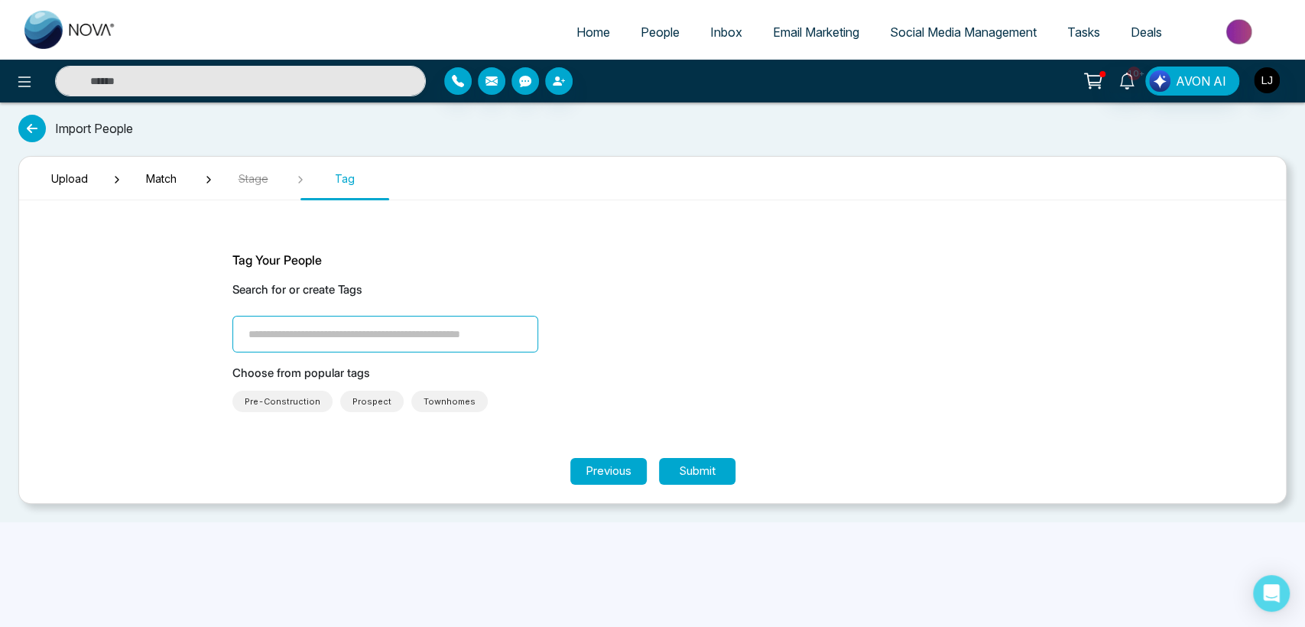
click at [610, 320] on div "Search for or create Tags" at bounding box center [652, 316] width 841 height 71
click at [277, 394] on span "Pre-Construction" at bounding box center [283, 401] width 76 height 15
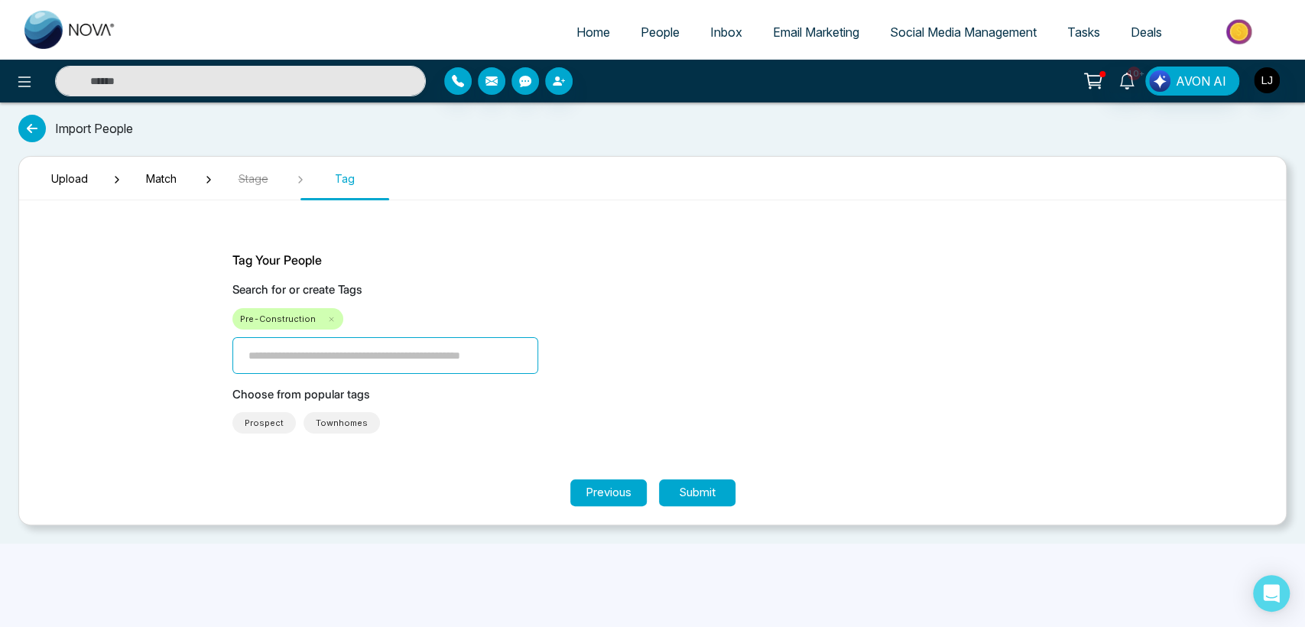
click at [327, 414] on span "Townhomes" at bounding box center [341, 422] width 76 height 21
click at [246, 420] on span "Prospect" at bounding box center [264, 422] width 39 height 15
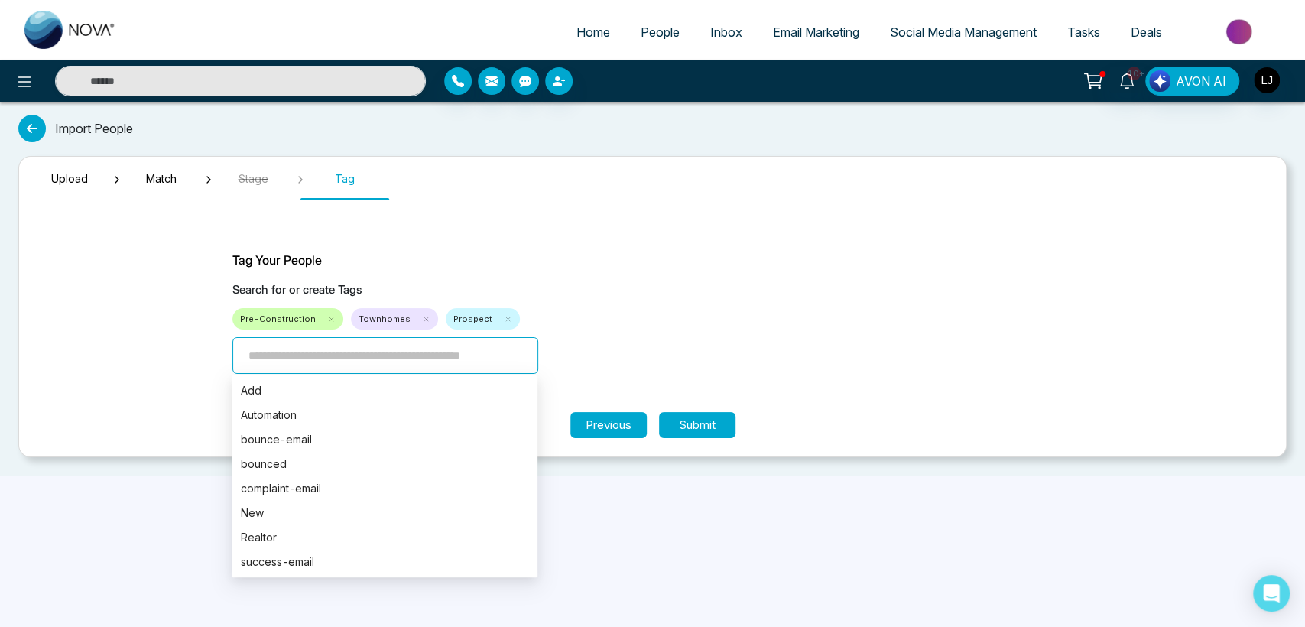
click at [289, 351] on input "search" at bounding box center [385, 355] width 306 height 37
click at [263, 358] on input "search" at bounding box center [385, 355] width 306 height 37
click at [251, 386] on div "Add" at bounding box center [384, 390] width 287 height 17
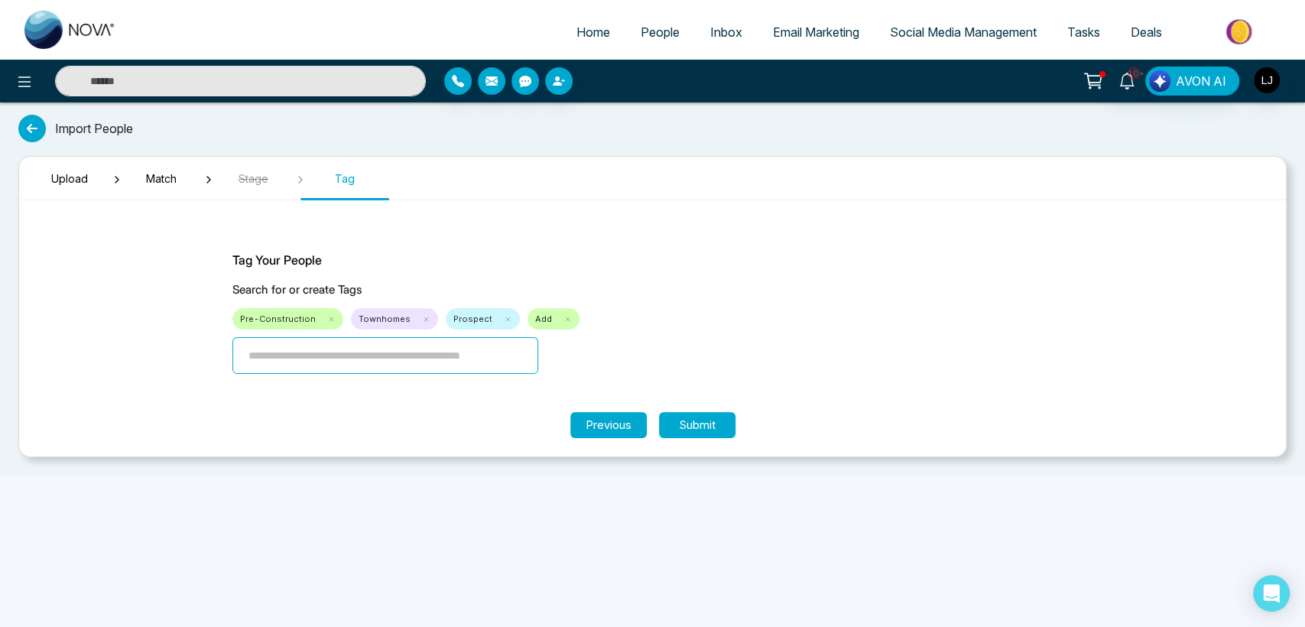
click at [294, 354] on input "search" at bounding box center [385, 355] width 306 height 37
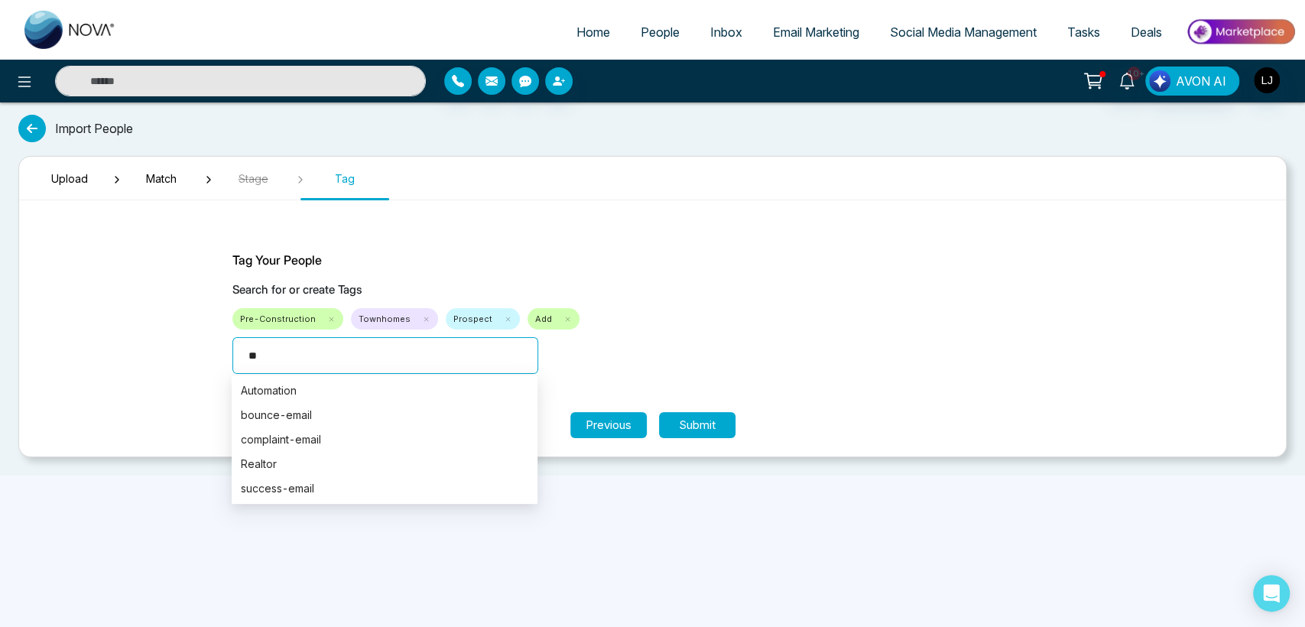
type input "***"
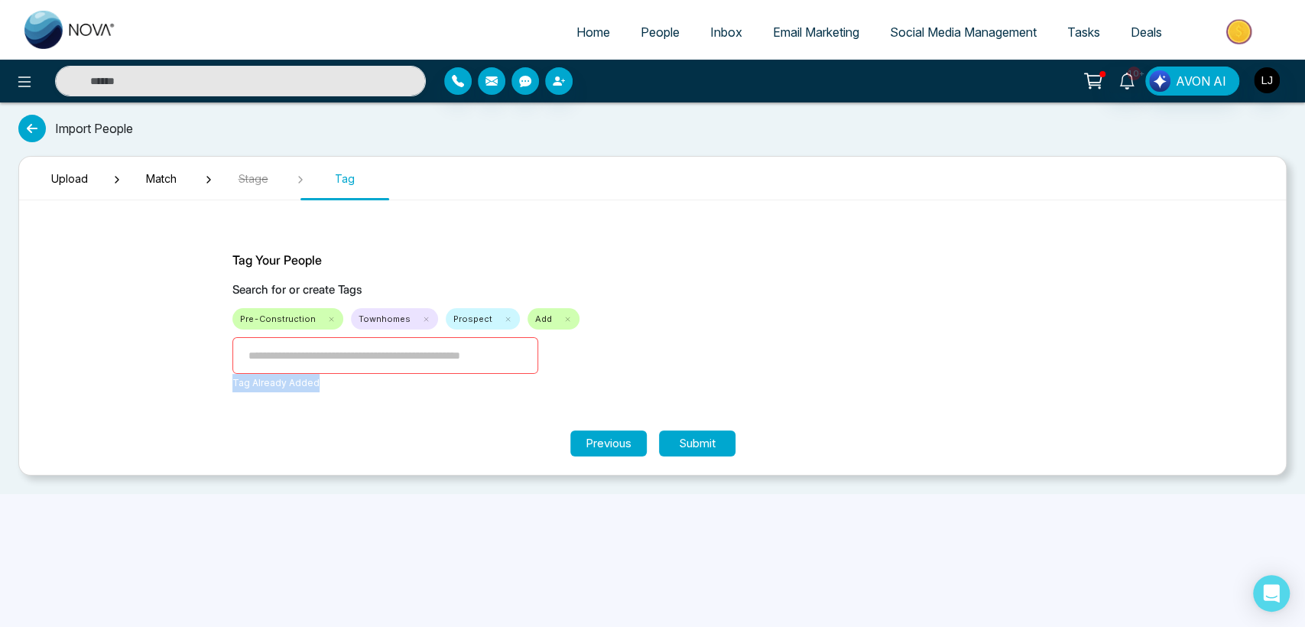
drag, startPoint x: 229, startPoint y: 380, endPoint x: 312, endPoint y: 377, distance: 82.6
click at [312, 377] on section "Tag Your People Search for or create Tags Pre-Construction Townhomes Prospect A…" at bounding box center [652, 322] width 917 height 218
click at [324, 406] on section "Tag Your People Search for or create Tags Pre-Construction Townhomes Prospect A…" at bounding box center [652, 322] width 917 height 218
click at [649, 21] on link "People" at bounding box center [660, 32] width 70 height 29
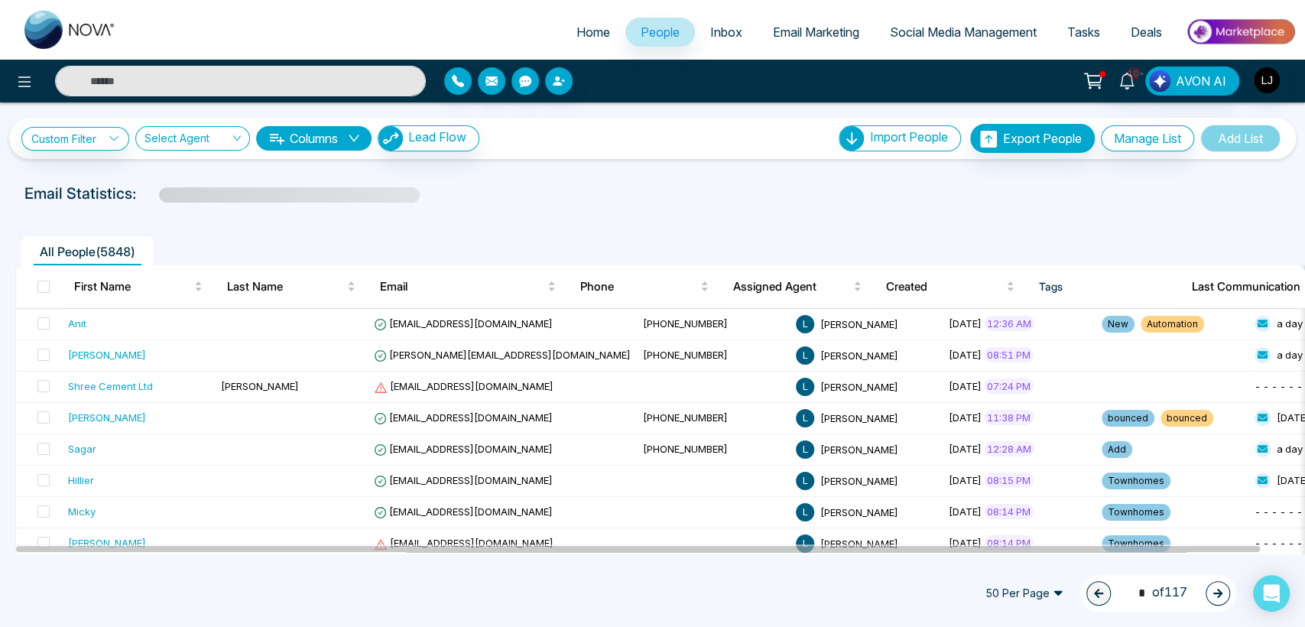
click at [712, 26] on span "Inbox" at bounding box center [726, 31] width 32 height 15
